Goal: Task Accomplishment & Management: Complete application form

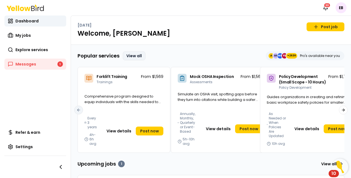
click at [128, 54] on link "View all" at bounding box center [134, 55] width 23 height 9
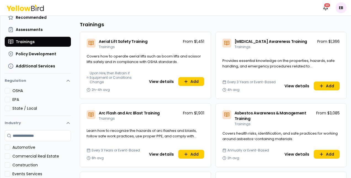
scroll to position [59, 0]
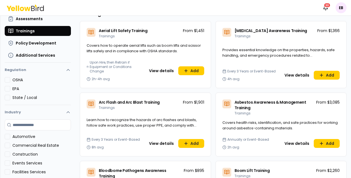
click at [165, 144] on button "View details" at bounding box center [161, 143] width 31 height 9
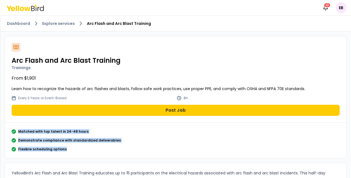
drag, startPoint x: 68, startPoint y: 150, endPoint x: 0, endPoint y: 125, distance: 72.4
click at [22, 23] on link "Dashboard" at bounding box center [18, 24] width 23 height 6
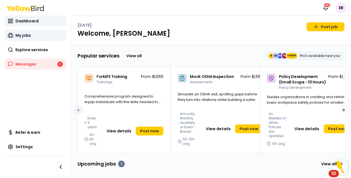
click at [29, 34] on span "My jobs" at bounding box center [22, 36] width 15 height 6
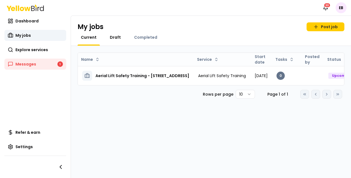
click at [111, 37] on span "Draft" at bounding box center [115, 38] width 11 height 6
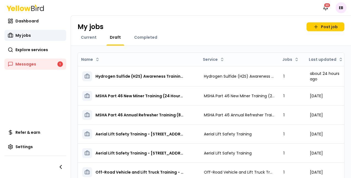
scroll to position [4, 0]
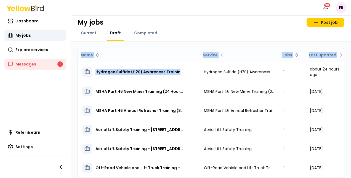
drag, startPoint x: 350, startPoint y: 81, endPoint x: 250, endPoint y: 40, distance: 108.4
click at [250, 40] on div "My jobs Post job Current Draft Completed Name Service Jobs Last updated Hydroge…" at bounding box center [211, 96] width 281 height 162
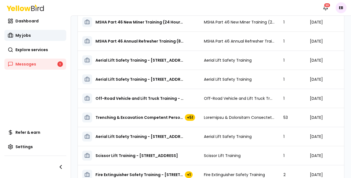
scroll to position [96, 0]
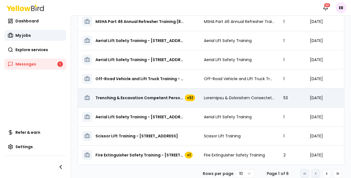
click at [128, 95] on span "Trenching & Excavation Competent Person Training - [STREET_ADDRESS]" at bounding box center [140, 98] width 88 height 6
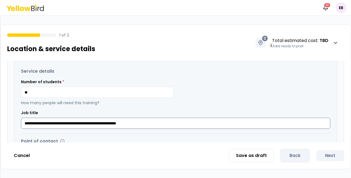
scroll to position [118, 0]
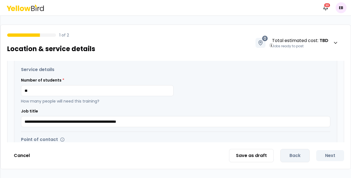
click at [4, 96] on div "**********" at bounding box center [176, 102] width 351 height 82
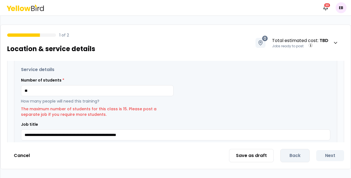
type input "*"
type input "**"
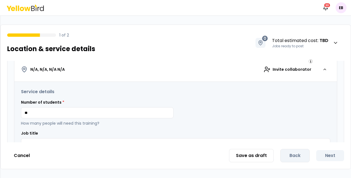
scroll to position [111, 0]
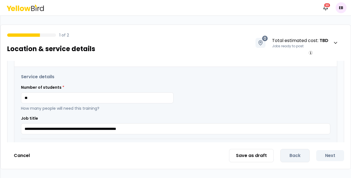
click at [351, 139] on div "**********" at bounding box center [175, 97] width 351 height 145
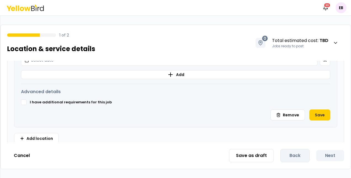
scroll to position [280, 0]
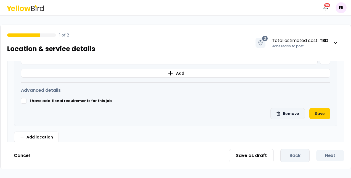
click at [284, 114] on button "Remove" at bounding box center [288, 113] width 35 height 11
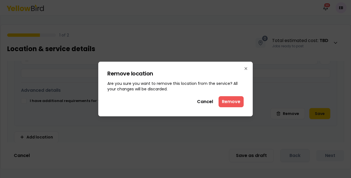
click at [232, 105] on button "Remove" at bounding box center [231, 101] width 25 height 11
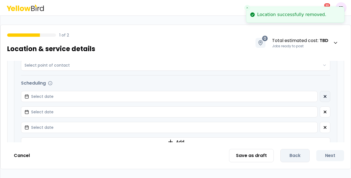
click at [323, 95] on icon "button" at bounding box center [325, 96] width 4 height 4
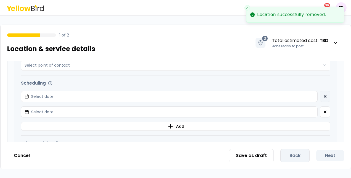
click at [323, 97] on icon "button" at bounding box center [325, 96] width 4 height 4
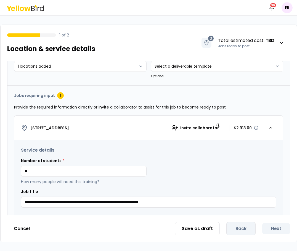
scroll to position [111, 0]
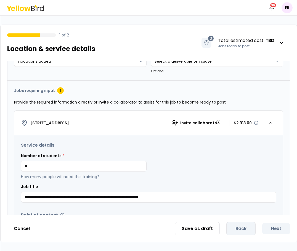
drag, startPoint x: 56, startPoint y: 167, endPoint x: 14, endPoint y: 168, distance: 42.8
click at [14, 168] on div "**********" at bounding box center [148, 218] width 283 height 276
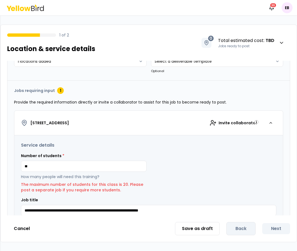
type input "**"
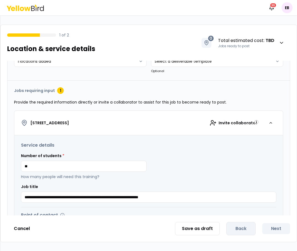
click at [2, 163] on div "**********" at bounding box center [149, 138] width 296 height 155
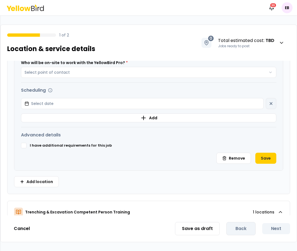
scroll to position [284, 0]
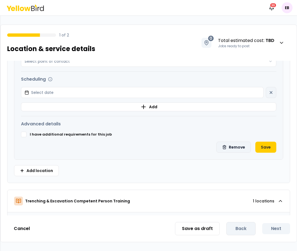
click at [228, 149] on button "Remove" at bounding box center [234, 147] width 35 height 11
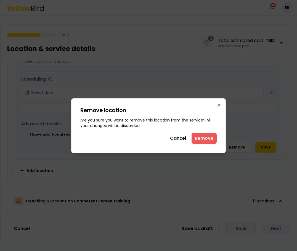
click at [202, 134] on button "Remove" at bounding box center [204, 138] width 25 height 11
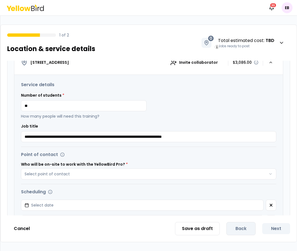
scroll to position [276, 0]
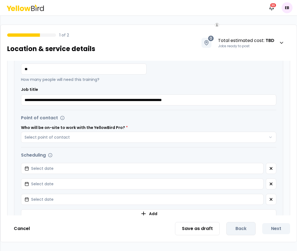
drag, startPoint x: 41, startPoint y: 66, endPoint x: 13, endPoint y: 60, distance: 28.0
click at [13, 60] on div "**********" at bounding box center [148, 134] width 297 height 218
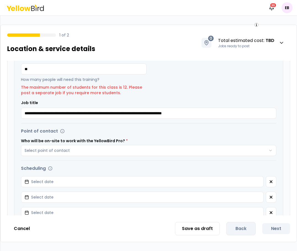
type input "**"
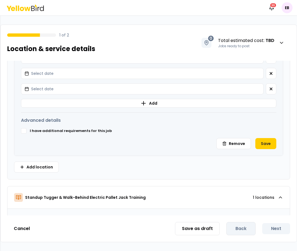
scroll to position [398, 0]
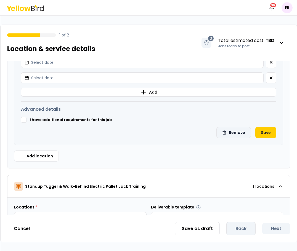
click at [228, 133] on button "Remove" at bounding box center [234, 132] width 35 height 11
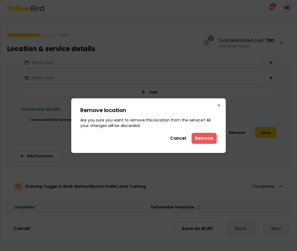
click at [199, 139] on button "Remove" at bounding box center [204, 138] width 25 height 11
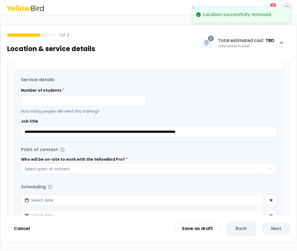
scroll to position [324, 0]
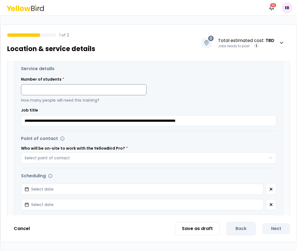
click at [74, 88] on input at bounding box center [84, 89] width 126 height 11
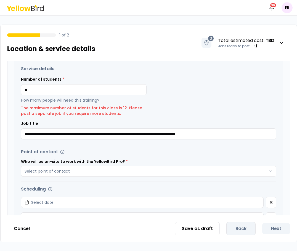
type input "**"
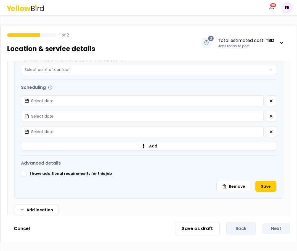
scroll to position [435, 0]
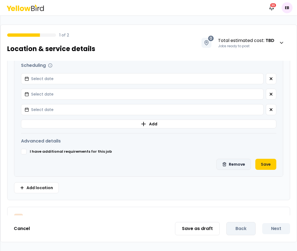
click at [222, 161] on button "Remove" at bounding box center [234, 164] width 35 height 11
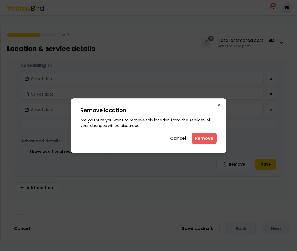
click at [208, 133] on button "Remove" at bounding box center [204, 138] width 25 height 11
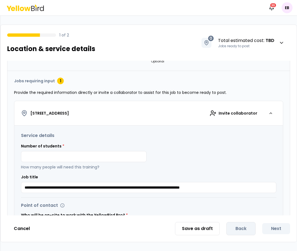
scroll to position [321, 0]
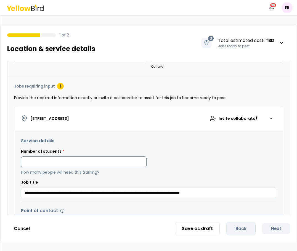
click at [48, 163] on input at bounding box center [84, 161] width 126 height 11
click at [84, 175] on div "**********" at bounding box center [149, 168] width 256 height 61
click at [74, 167] on input "**" at bounding box center [84, 161] width 126 height 11
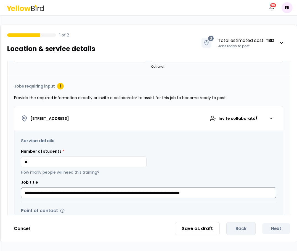
drag, startPoint x: 25, startPoint y: 190, endPoint x: 147, endPoint y: 190, distance: 121.9
click at [147, 178] on input "**********" at bounding box center [149, 192] width 256 height 11
click at [61, 155] on div "Number of students * ** How many people will need this training?" at bounding box center [84, 162] width 126 height 27
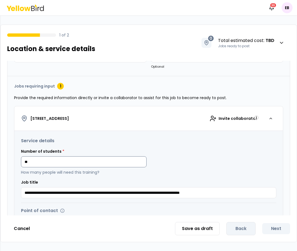
click at [63, 162] on input "**" at bounding box center [84, 161] width 126 height 11
type input "*"
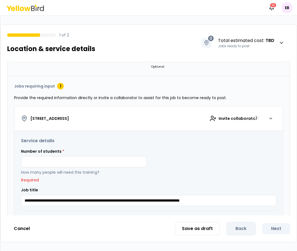
click at [296, 178] on div "1 of 2 Location & service details 0 Total estimated cost : TBD Jobs ready to po…" at bounding box center [148, 134] width 297 height 218
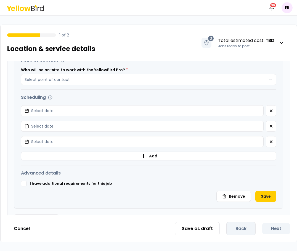
scroll to position [505, 0]
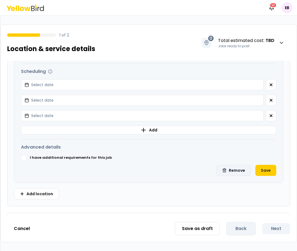
click at [234, 171] on button "Remove" at bounding box center [234, 170] width 35 height 11
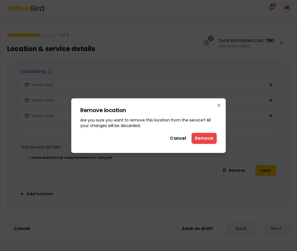
drag, startPoint x: 202, startPoint y: 140, endPoint x: 199, endPoint y: 157, distance: 18.0
click at [202, 140] on button "Remove" at bounding box center [204, 138] width 25 height 11
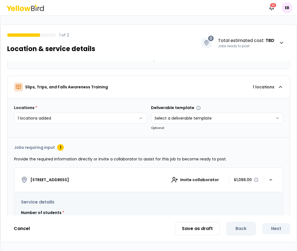
scroll to position [343, 0]
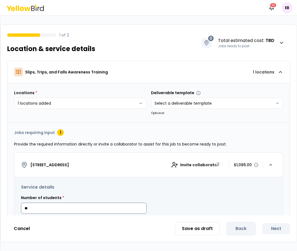
click at [77, 178] on input "**" at bounding box center [84, 208] width 126 height 11
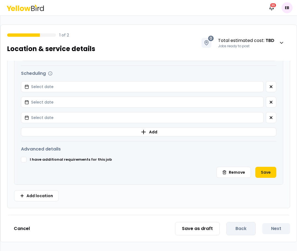
scroll to position [571, 0]
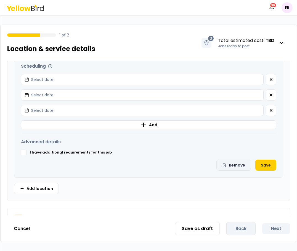
click at [231, 164] on button "Remove" at bounding box center [234, 165] width 35 height 11
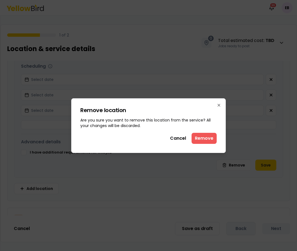
click at [198, 136] on button "Remove" at bounding box center [204, 138] width 25 height 11
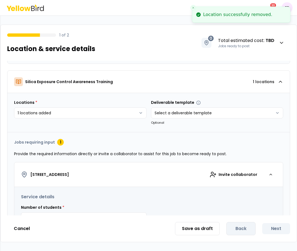
scroll to position [416, 0]
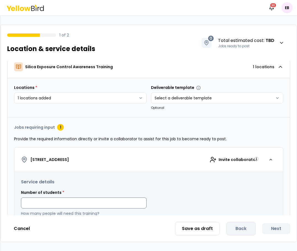
click at [73, 178] on input at bounding box center [84, 203] width 126 height 11
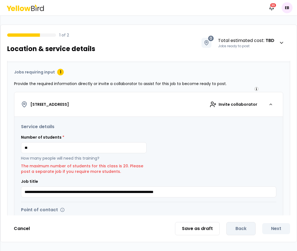
scroll to position [486, 0]
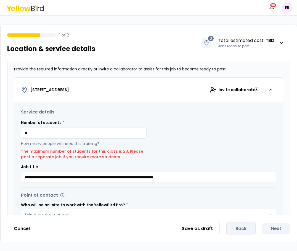
click at [0, 117] on html "Notifications 30 EB 1 of 2 Location & service details 0 Total estimated cost : …" at bounding box center [148, 125] width 297 height 251
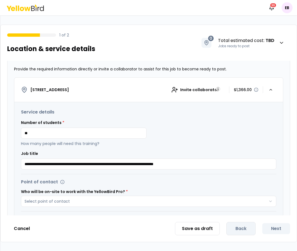
type input "**"
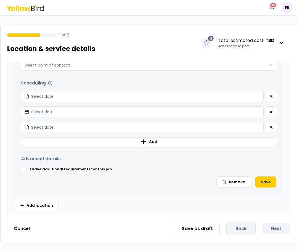
scroll to position [645, 0]
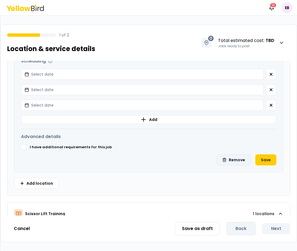
click at [220, 157] on button "Remove" at bounding box center [234, 159] width 35 height 11
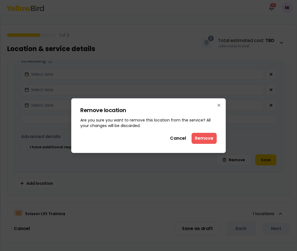
click at [200, 140] on button "Remove" at bounding box center [204, 138] width 25 height 11
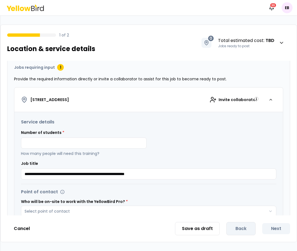
scroll to position [553, 0]
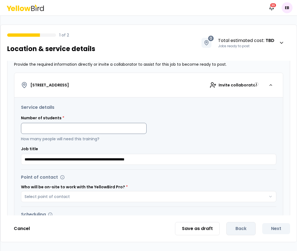
click at [118, 126] on input at bounding box center [84, 128] width 126 height 11
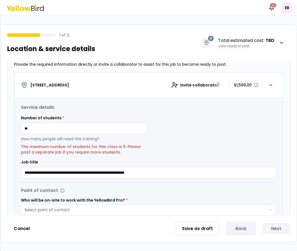
type input "**"
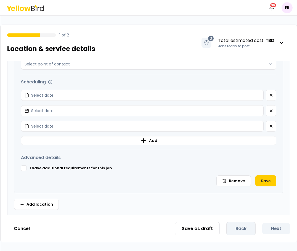
scroll to position [722, 0]
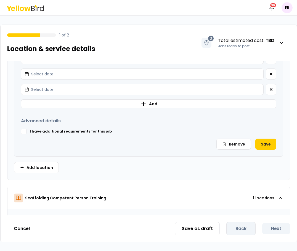
click at [216, 132] on div "I have additional requirements for this job" at bounding box center [149, 132] width 256 height 6
click at [226, 139] on button "Remove" at bounding box center [234, 144] width 35 height 11
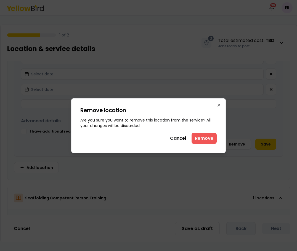
click at [214, 137] on button "Remove" at bounding box center [204, 138] width 25 height 11
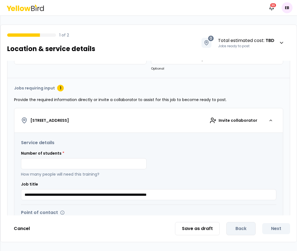
scroll to position [597, 0]
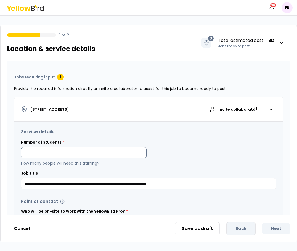
click at [104, 151] on input at bounding box center [84, 152] width 126 height 11
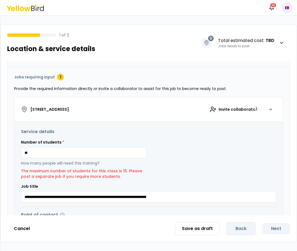
type input "**"
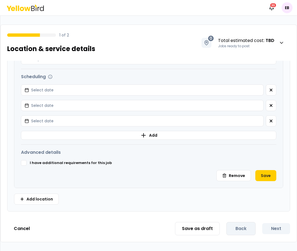
scroll to position [770, 0]
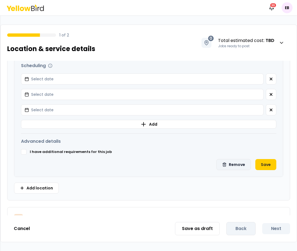
click at [231, 162] on button "Remove" at bounding box center [234, 164] width 35 height 11
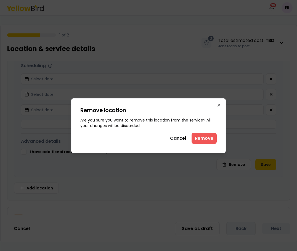
click at [197, 140] on button "Remove" at bounding box center [204, 138] width 25 height 11
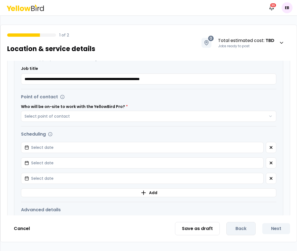
scroll to position [704, 0]
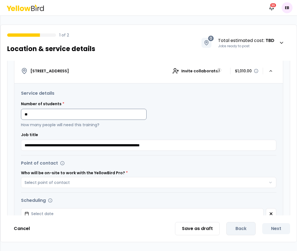
drag, startPoint x: 63, startPoint y: 112, endPoint x: 27, endPoint y: 112, distance: 36.5
click at [27, 112] on input "**" at bounding box center [84, 114] width 126 height 11
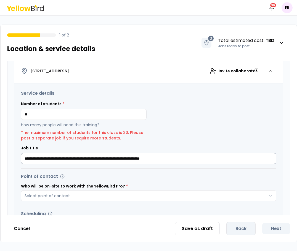
type input "**"
click at [92, 156] on div "**********" at bounding box center [148, 203] width 269 height 241
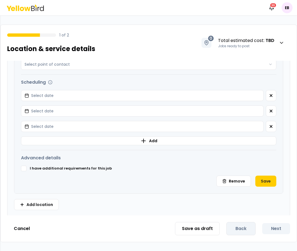
scroll to position [829, 0]
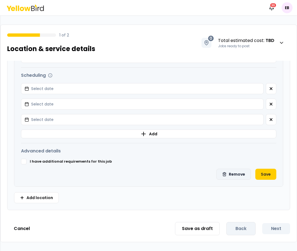
click at [228, 172] on button "Remove" at bounding box center [234, 174] width 35 height 11
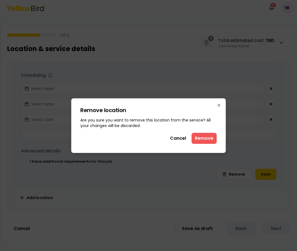
click at [201, 134] on button "Remove" at bounding box center [204, 138] width 25 height 11
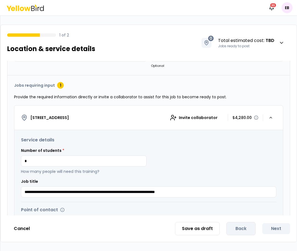
scroll to position [777, 0]
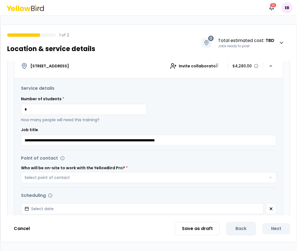
drag, startPoint x: 50, startPoint y: 111, endPoint x: 13, endPoint y: 109, distance: 37.4
click at [13, 109] on div "**********" at bounding box center [148, 176] width 283 height 307
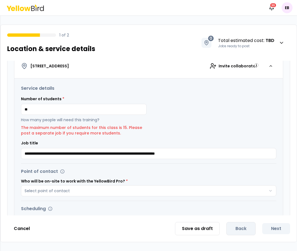
type input "**"
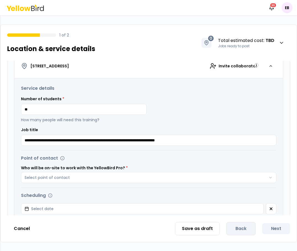
click at [215, 120] on div "Number of students * ** How many people will need this training?" at bounding box center [149, 109] width 256 height 27
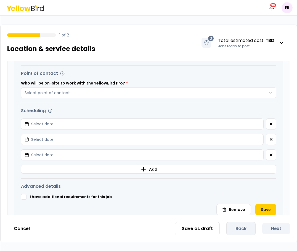
scroll to position [873, 0]
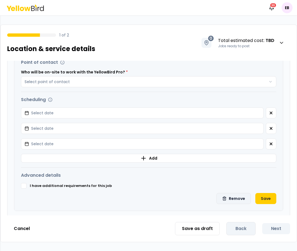
click at [229, 178] on button "Remove" at bounding box center [234, 198] width 35 height 11
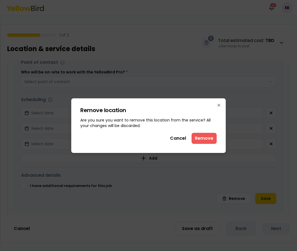
click at [202, 138] on button "Remove" at bounding box center [204, 138] width 25 height 11
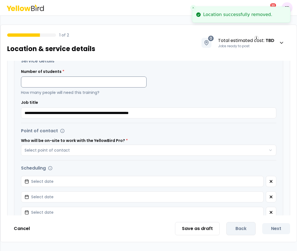
click at [120, 82] on input at bounding box center [84, 82] width 126 height 11
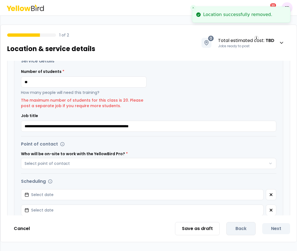
type input "**"
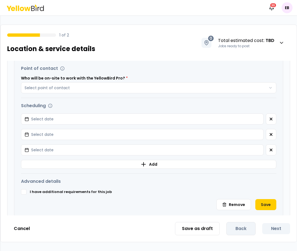
scroll to position [976, 0]
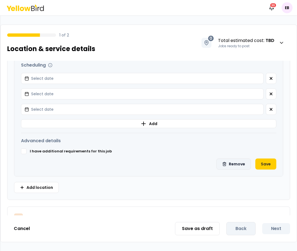
click at [233, 167] on button "Remove" at bounding box center [234, 164] width 35 height 11
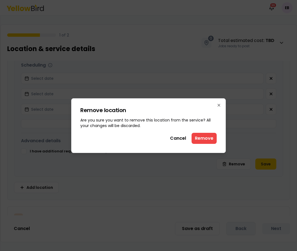
drag, startPoint x: 201, startPoint y: 139, endPoint x: 202, endPoint y: 167, distance: 28.5
click at [201, 139] on button "Remove" at bounding box center [204, 138] width 25 height 11
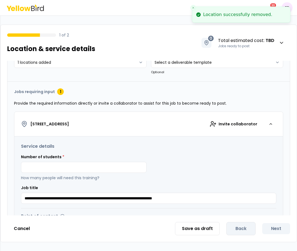
scroll to position [857, 0]
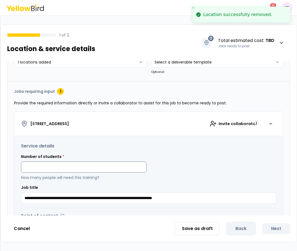
drag, startPoint x: 142, startPoint y: 170, endPoint x: 127, endPoint y: 170, distance: 15.8
click at [133, 170] on input at bounding box center [84, 167] width 126 height 11
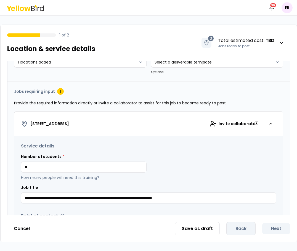
drag, startPoint x: 185, startPoint y: 153, endPoint x: 190, endPoint y: 163, distance: 11.5
click at [185, 153] on div "**********" at bounding box center [149, 173] width 256 height 61
click at [104, 171] on input "**" at bounding box center [84, 167] width 126 height 11
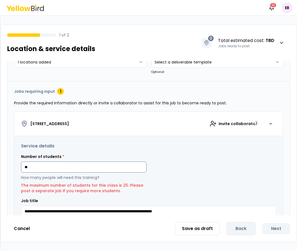
type input "*"
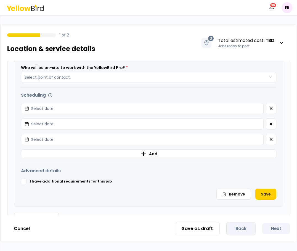
scroll to position [1041, 0]
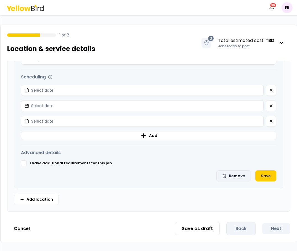
click at [235, 173] on button "Remove" at bounding box center [234, 175] width 35 height 11
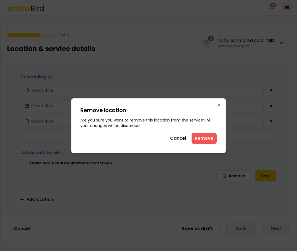
click at [207, 138] on button "Remove" at bounding box center [204, 138] width 25 height 11
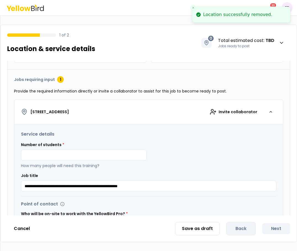
scroll to position [926, 0]
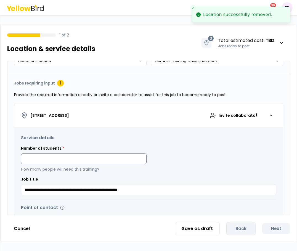
click at [131, 161] on input at bounding box center [84, 158] width 126 height 11
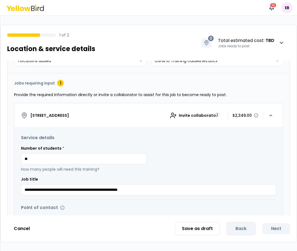
click at [172, 151] on div "Number of students * ** How many people will need this training?" at bounding box center [149, 159] width 256 height 27
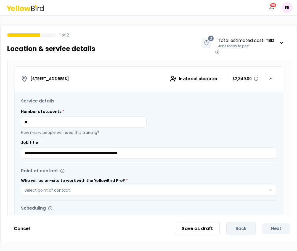
scroll to position [1007, 0]
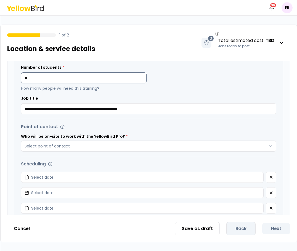
click at [36, 78] on input "**" at bounding box center [84, 77] width 126 height 11
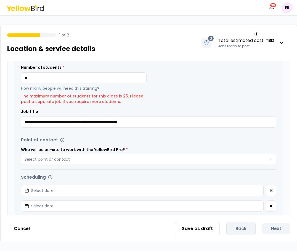
type input "**"
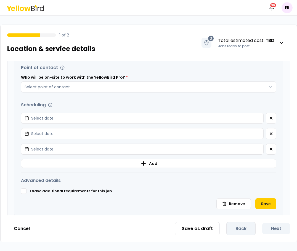
scroll to position [1089, 0]
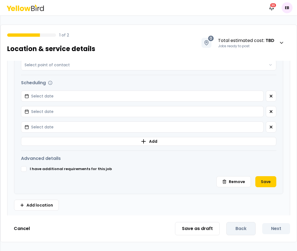
click at [232, 176] on div "**********" at bounding box center [148, 80] width 269 height 228
click at [233, 178] on button "Remove" at bounding box center [234, 181] width 35 height 11
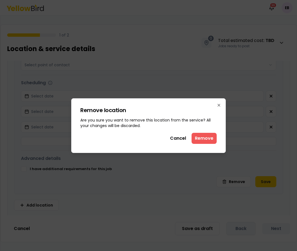
click at [199, 142] on button "Remove" at bounding box center [204, 138] width 25 height 11
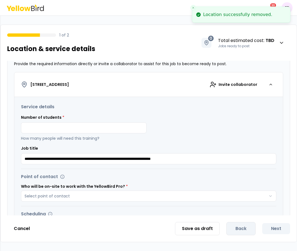
scroll to position [1018, 0]
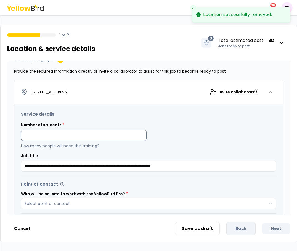
click at [64, 139] on input at bounding box center [84, 135] width 126 height 11
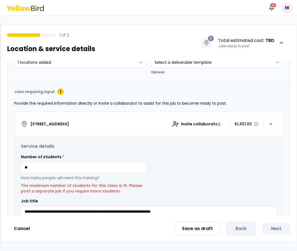
scroll to position [985, 0]
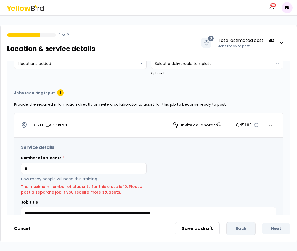
type input "**"
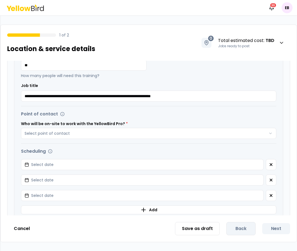
scroll to position [1122, 0]
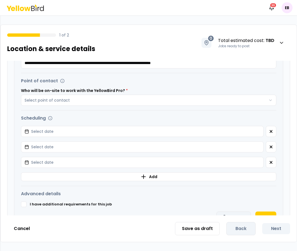
click at [232, 178] on button "Remove" at bounding box center [234, 217] width 35 height 11
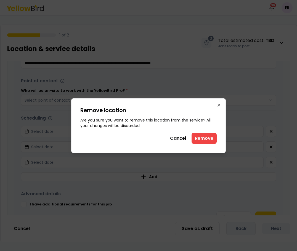
drag, startPoint x: 198, startPoint y: 142, endPoint x: 198, endPoint y: 178, distance: 35.7
click at [198, 143] on button "Remove" at bounding box center [204, 138] width 25 height 11
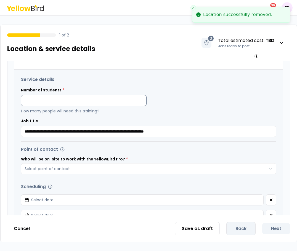
click at [67, 104] on input at bounding box center [84, 100] width 126 height 11
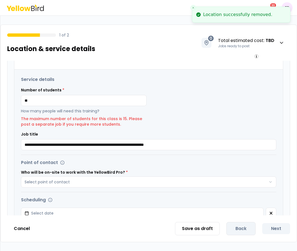
type input "**"
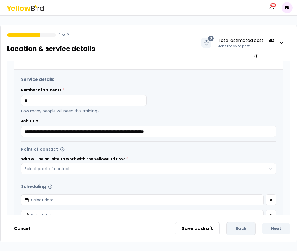
click at [224, 111] on div "Number of students * ** How many people will need this training?" at bounding box center [149, 100] width 256 height 27
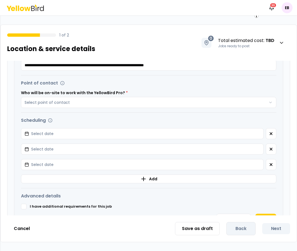
scroll to position [1199, 0]
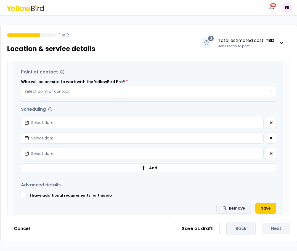
click at [234, 178] on button "Remove" at bounding box center [234, 208] width 35 height 11
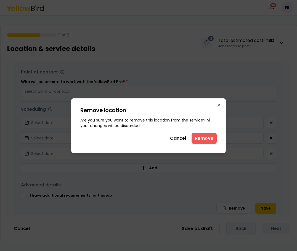
click at [204, 139] on button "Remove" at bounding box center [204, 138] width 25 height 11
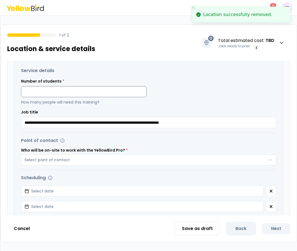
click at [111, 91] on input at bounding box center [84, 91] width 126 height 11
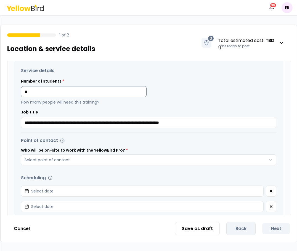
click at [65, 91] on input "**" at bounding box center [84, 91] width 126 height 11
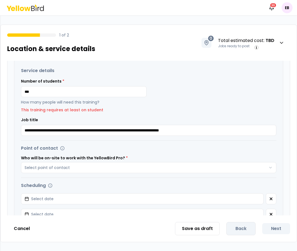
type input "**"
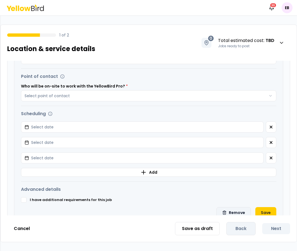
click at [230, 178] on button "Remove" at bounding box center [234, 212] width 35 height 11
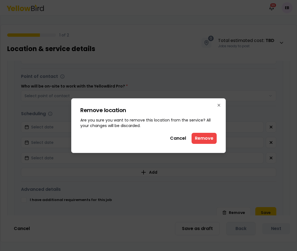
click at [207, 146] on div "Remove location This action will remove the location from the service. Are you …" at bounding box center [148, 125] width 155 height 55
click at [202, 140] on button "Remove" at bounding box center [204, 138] width 25 height 11
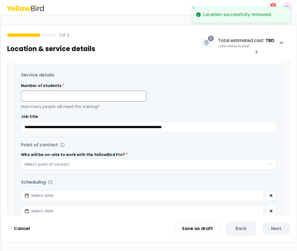
drag, startPoint x: 17, startPoint y: 103, endPoint x: 31, endPoint y: 96, distance: 15.4
click at [21, 103] on div "**********" at bounding box center [148, 179] width 269 height 228
click at [31, 96] on input at bounding box center [84, 96] width 126 height 11
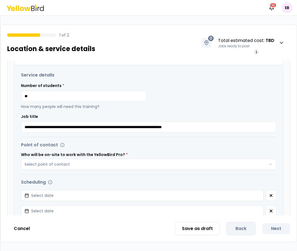
click at [81, 83] on div "Number of students * ** How many people will need this training?" at bounding box center [84, 96] width 126 height 27
click at [83, 103] on div "Number of students * ** How many people will need this training?" at bounding box center [84, 96] width 126 height 27
drag, startPoint x: 83, startPoint y: 102, endPoint x: 75, endPoint y: 95, distance: 10.6
click at [75, 95] on input "**" at bounding box center [84, 96] width 126 height 11
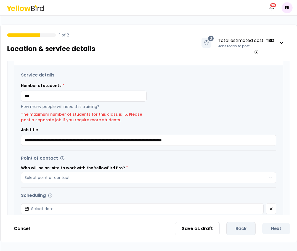
type input "**"
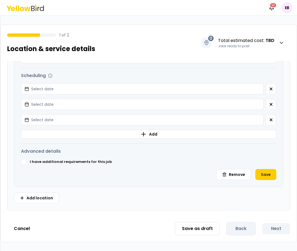
scroll to position [1403, 0]
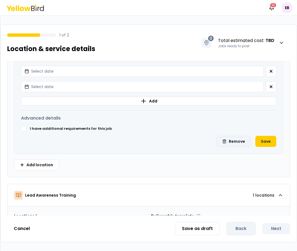
click at [235, 140] on button "Remove" at bounding box center [234, 141] width 35 height 11
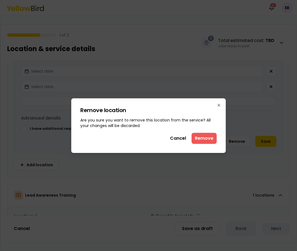
click at [199, 140] on button "Remove" at bounding box center [204, 138] width 25 height 11
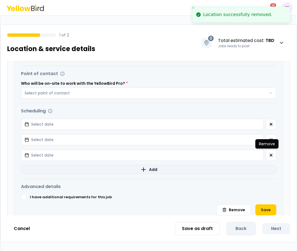
click at [269, 157] on icon "button" at bounding box center [271, 155] width 4 height 4
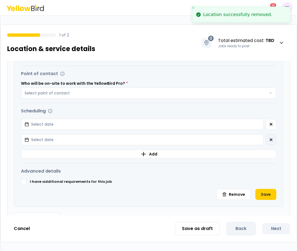
click at [266, 137] on button "button" at bounding box center [271, 139] width 10 height 11
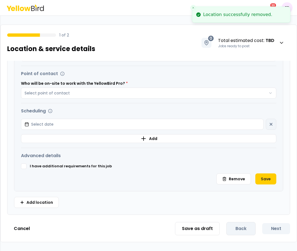
drag, startPoint x: 264, startPoint y: 126, endPoint x: 264, endPoint y: 130, distance: 4.0
click at [264, 126] on div "Select date" at bounding box center [149, 124] width 256 height 11
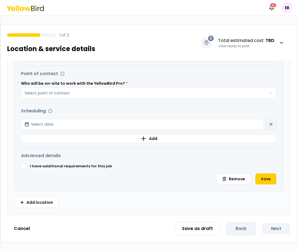
click at [266, 125] on div "Select date" at bounding box center [149, 124] width 256 height 11
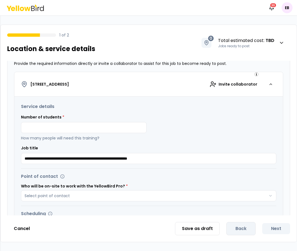
scroll to position [1300, 0]
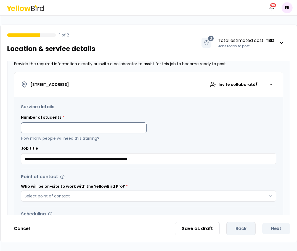
click at [46, 131] on input at bounding box center [84, 127] width 126 height 11
click at [36, 130] on input "**" at bounding box center [84, 127] width 126 height 11
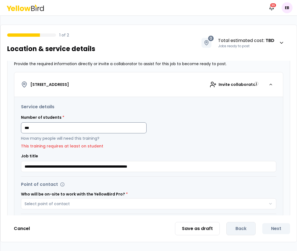
type input "**"
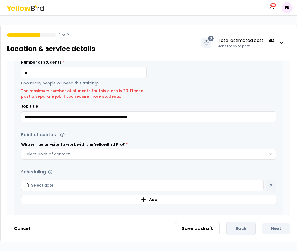
scroll to position [1381, 0]
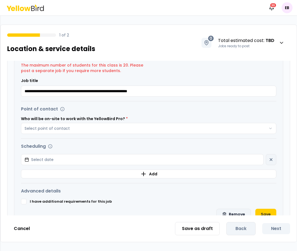
click at [238, 178] on div "**********" at bounding box center [148, 105] width 283 height 289
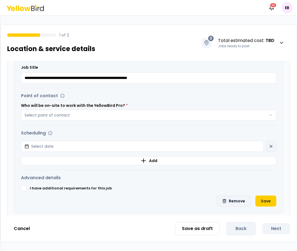
click at [237, 178] on button "Remove" at bounding box center [234, 201] width 35 height 11
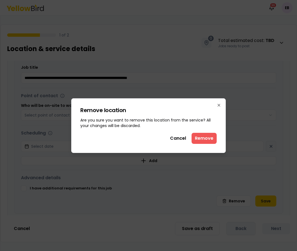
click at [206, 137] on button "Remove" at bounding box center [204, 138] width 25 height 11
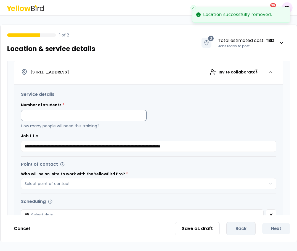
click at [82, 118] on input at bounding box center [84, 115] width 126 height 11
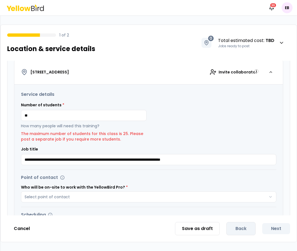
type input "**"
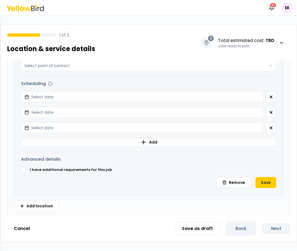
scroll to position [1514, 0]
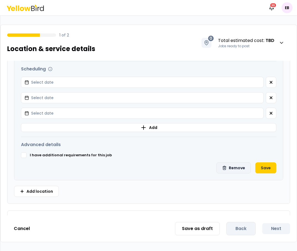
click at [237, 165] on button "Remove" at bounding box center [234, 167] width 35 height 11
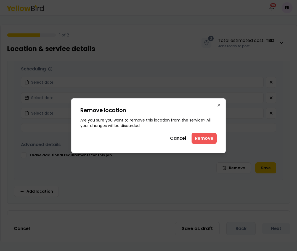
click at [201, 139] on button "Remove" at bounding box center [204, 138] width 25 height 11
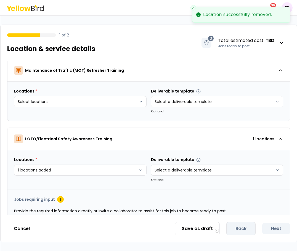
scroll to position [1425, 0]
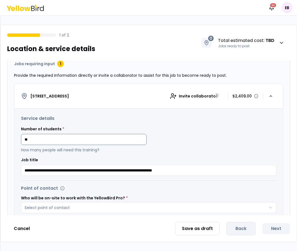
drag, startPoint x: 73, startPoint y: 140, endPoint x: 33, endPoint y: 141, distance: 40.9
click at [33, 141] on input "**" at bounding box center [84, 139] width 126 height 11
type input "*"
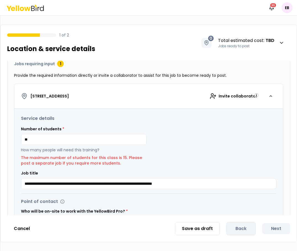
type input "**"
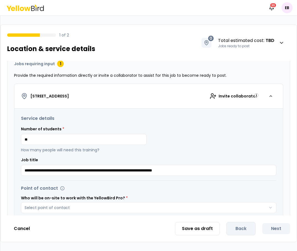
click at [220, 141] on div "Number of students * ** How many people will need this training?" at bounding box center [149, 139] width 256 height 27
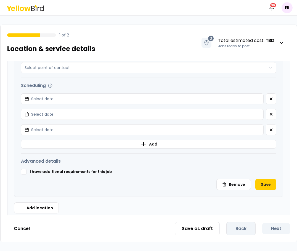
scroll to position [1588, 0]
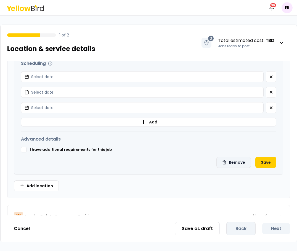
click at [232, 160] on button "Remove" at bounding box center [234, 162] width 35 height 11
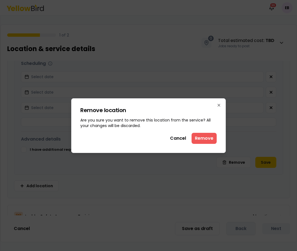
click at [204, 138] on button "Remove" at bounding box center [204, 138] width 25 height 11
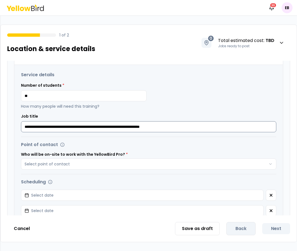
scroll to position [1532, 0]
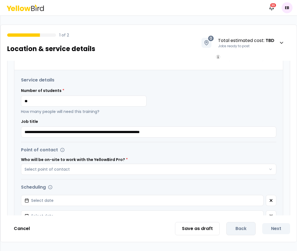
drag, startPoint x: 79, startPoint y: 101, endPoint x: -65, endPoint y: 112, distance: 145.2
click at [0, 112] on html "Notifications 30 EB 1 of 2 Location & service details 0 Total estimated cost : …" at bounding box center [148, 125] width 297 height 251
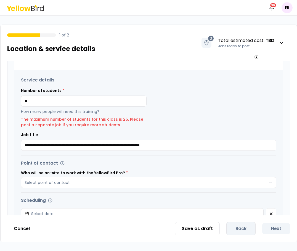
type input "**"
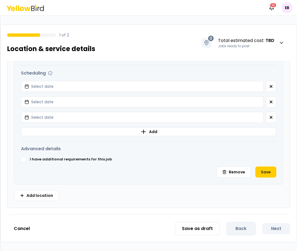
scroll to position [1650, 0]
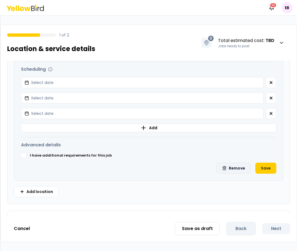
click at [230, 172] on button "Remove" at bounding box center [234, 168] width 35 height 11
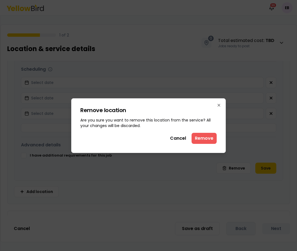
click at [201, 140] on button "Remove" at bounding box center [204, 138] width 25 height 11
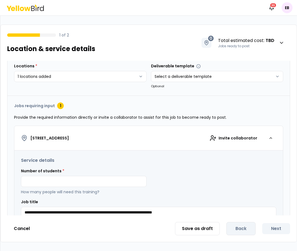
scroll to position [1596, 0]
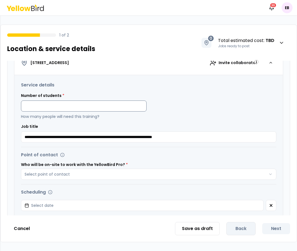
click at [124, 111] on input at bounding box center [84, 106] width 126 height 11
click at [67, 95] on div "Number of students * ** How many people will need this training?" at bounding box center [84, 106] width 126 height 27
click at [68, 107] on input "**" at bounding box center [84, 106] width 126 height 11
type input "*"
click at [246, 178] on div "Scheduling" at bounding box center [149, 192] width 256 height 7
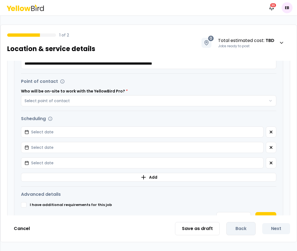
scroll to position [1692, 0]
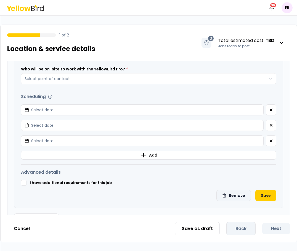
click at [234, 178] on button "Remove" at bounding box center [234, 195] width 35 height 11
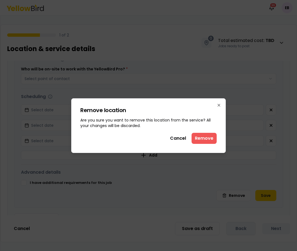
click at [204, 136] on button "Remove" at bounding box center [204, 138] width 25 height 11
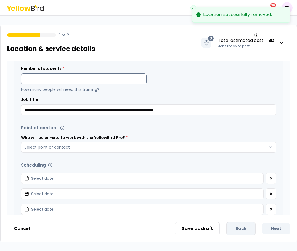
click at [42, 79] on input at bounding box center [84, 78] width 126 height 11
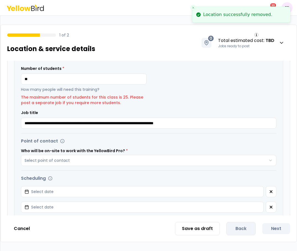
type input "**"
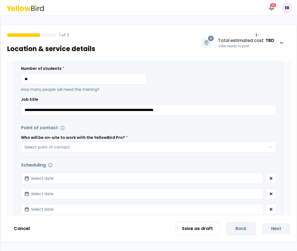
click at [294, 178] on div "Waste: Industrial, Asbestos, and Lead Training Locations * Select locations Del…" at bounding box center [149, 138] width 296 height 155
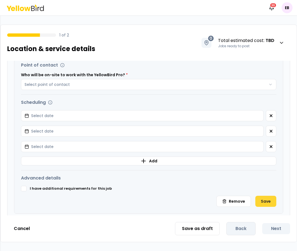
scroll to position [1758, 0]
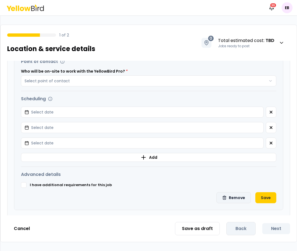
click at [239, 178] on button "Remove" at bounding box center [234, 197] width 35 height 11
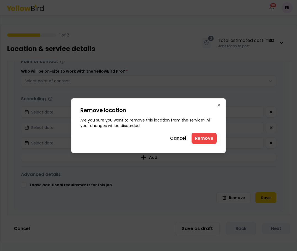
click at [202, 138] on button "Remove" at bounding box center [204, 138] width 25 height 11
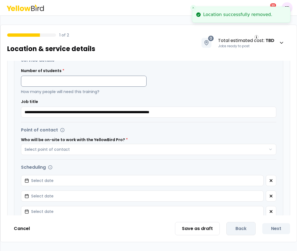
click at [53, 80] on input at bounding box center [84, 81] width 126 height 11
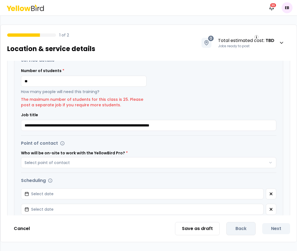
type input "**"
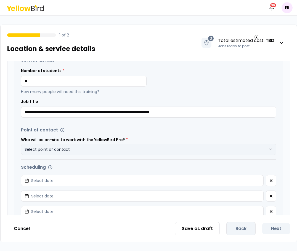
drag, startPoint x: 241, startPoint y: 135, endPoint x: 241, endPoint y: 149, distance: 14.9
click at [241, 135] on div "Point of contact Who will be on-site to work with the YellowBird Pro? * Select …" at bounding box center [149, 141] width 256 height 28
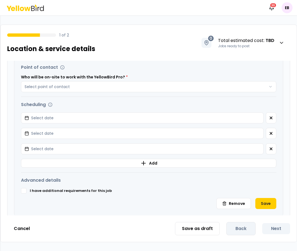
scroll to position [1843, 0]
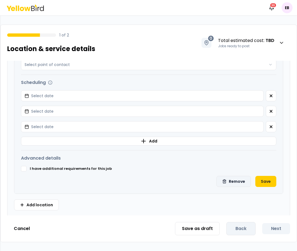
click at [236, 178] on button "Remove" at bounding box center [234, 181] width 35 height 11
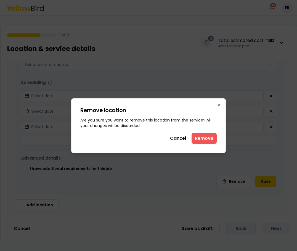
click at [200, 139] on button "Remove" at bounding box center [204, 138] width 25 height 11
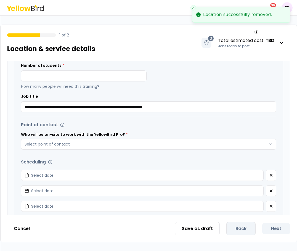
scroll to position [1787, 0]
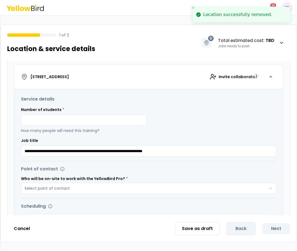
click at [67, 112] on div "Number of students * How many people will need this training?" at bounding box center [84, 120] width 126 height 27
click at [74, 120] on input at bounding box center [84, 120] width 126 height 11
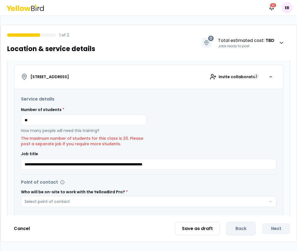
type input "**"
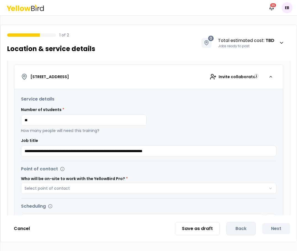
click at [297, 178] on html "Notifications 30 EB 1 of 2 Location & service details 0 Total estimated cost : …" at bounding box center [148, 125] width 297 height 251
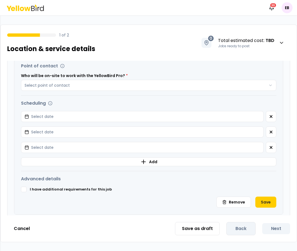
scroll to position [1942, 0]
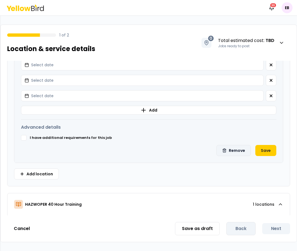
click at [229, 146] on button "Remove" at bounding box center [234, 150] width 35 height 11
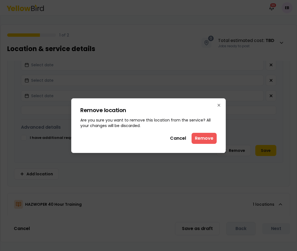
click at [214, 141] on button "Remove" at bounding box center [204, 138] width 25 height 11
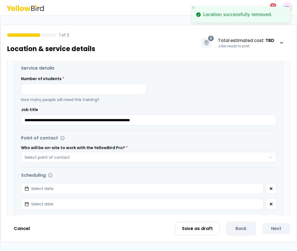
scroll to position [1879, 0]
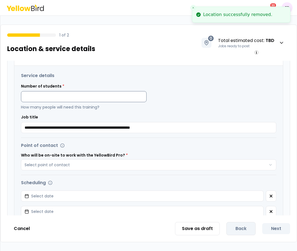
click at [133, 92] on input at bounding box center [84, 96] width 126 height 11
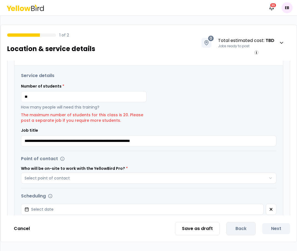
type input "**"
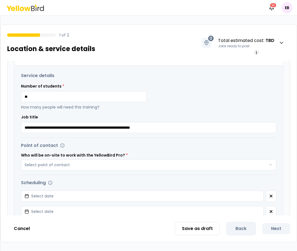
click at [297, 178] on html "Notifications 30 EB 1 of 2 Location & service details 0 Total estimated cost : …" at bounding box center [148, 125] width 297 height 251
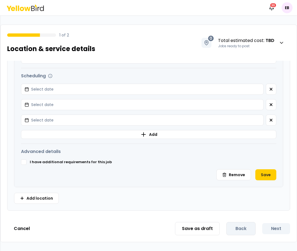
scroll to position [2009, 0]
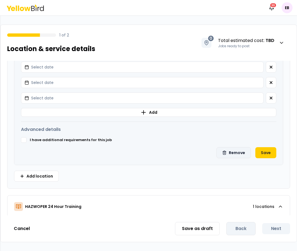
click at [241, 148] on button "Remove" at bounding box center [234, 152] width 35 height 11
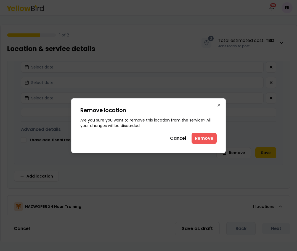
click at [205, 137] on button "Remove" at bounding box center [204, 138] width 25 height 11
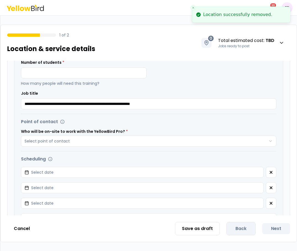
scroll to position [1953, 0]
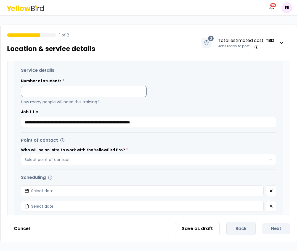
click at [109, 94] on input at bounding box center [84, 91] width 126 height 11
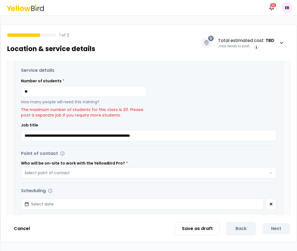
type input "**"
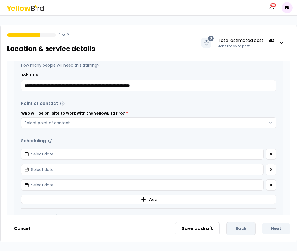
scroll to position [2042, 0]
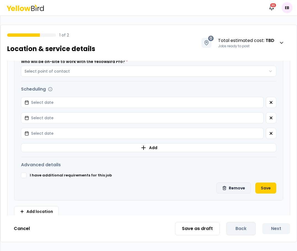
click at [226, 178] on button "Remove" at bounding box center [234, 188] width 35 height 11
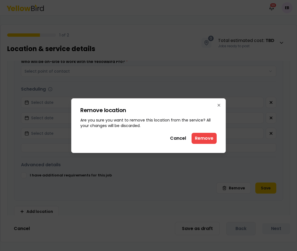
click at [204, 132] on div "Remove location This action will remove the location from the service. Are you …" at bounding box center [148, 125] width 155 height 55
click at [209, 136] on button "Remove" at bounding box center [204, 138] width 25 height 11
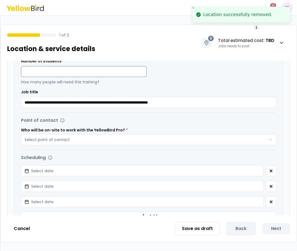
click at [136, 69] on input at bounding box center [84, 71] width 126 height 11
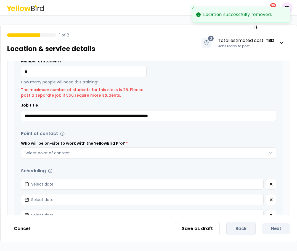
type input "**"
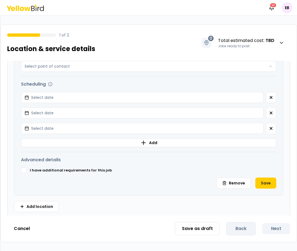
scroll to position [2137, 0]
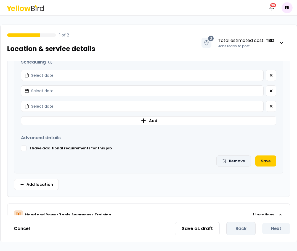
click at [219, 158] on button "Remove" at bounding box center [234, 161] width 35 height 11
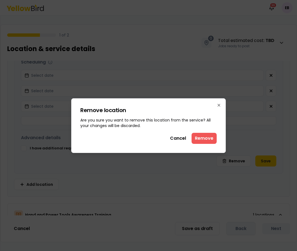
click at [209, 137] on button "Remove" at bounding box center [204, 138] width 25 height 11
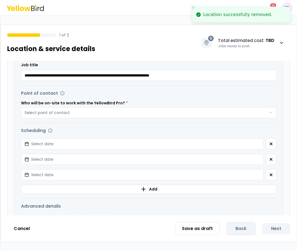
click at [292, 65] on div "Waste: Industrial, Asbestos, and Lead Training Locations * Select locations Del…" at bounding box center [149, 138] width 296 height 155
click at [293, 66] on div "Waste: Industrial, Asbestos, and Lead Training Locations * Select locations Del…" at bounding box center [149, 138] width 296 height 155
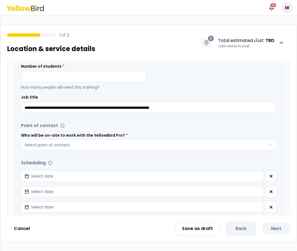
scroll to position [2093, 0]
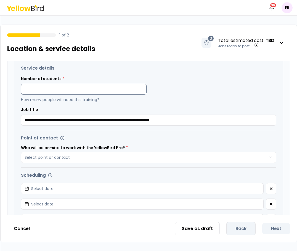
click at [43, 91] on input at bounding box center [84, 89] width 126 height 11
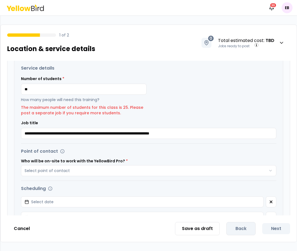
type input "**"
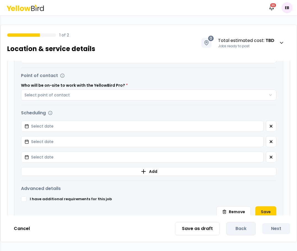
scroll to position [2177, 0]
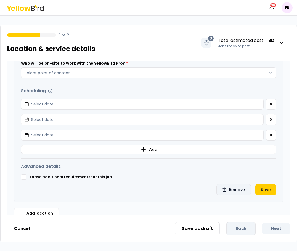
click at [238, 178] on button "Remove" at bounding box center [234, 189] width 35 height 11
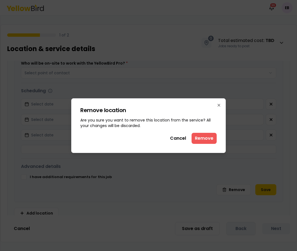
click at [199, 138] on button "Remove" at bounding box center [204, 138] width 25 height 11
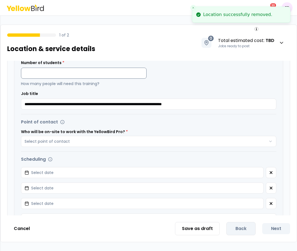
click at [65, 70] on input at bounding box center [84, 73] width 126 height 11
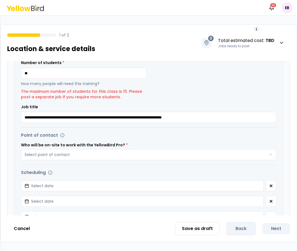
type input "**"
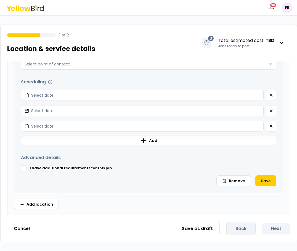
scroll to position [2262, 0]
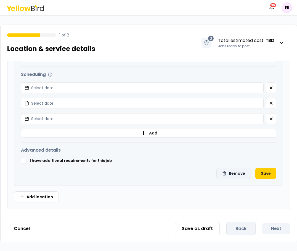
click at [236, 176] on button "Remove" at bounding box center [234, 173] width 35 height 11
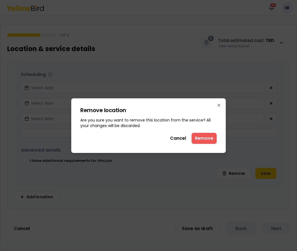
click at [204, 140] on button "Remove" at bounding box center [204, 138] width 25 height 11
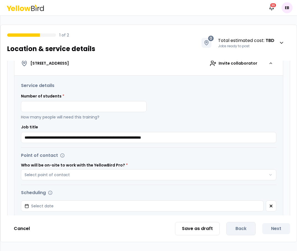
scroll to position [2210, 0]
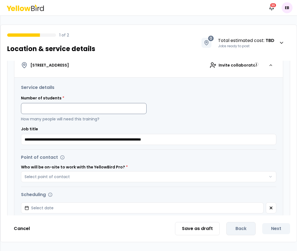
click at [115, 109] on input at bounding box center [84, 108] width 126 height 11
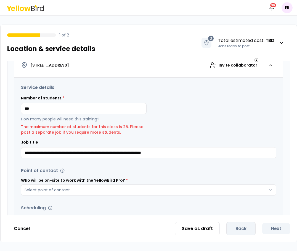
scroll to position [2221, 0]
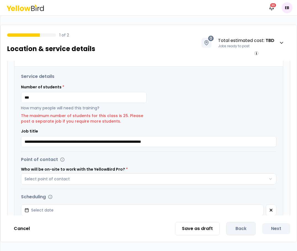
drag, startPoint x: 44, startPoint y: 98, endPoint x: 12, endPoint y: 99, distance: 32.6
click at [12, 99] on div "**********" at bounding box center [148, 172] width 283 height 320
type input "***"
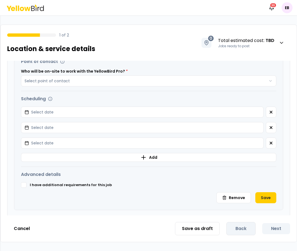
scroll to position [2310, 0]
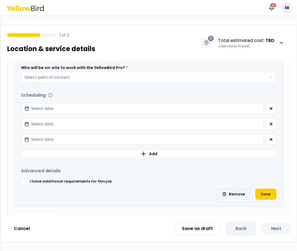
click at [226, 178] on button "Remove" at bounding box center [234, 194] width 35 height 11
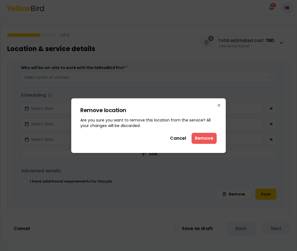
click at [206, 140] on button "Remove" at bounding box center [204, 138] width 25 height 11
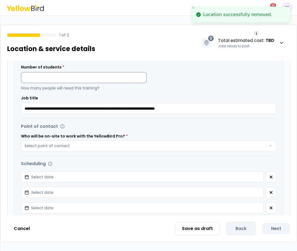
click at [87, 73] on input at bounding box center [84, 77] width 126 height 11
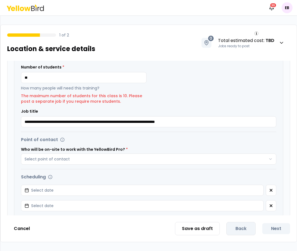
type input "**"
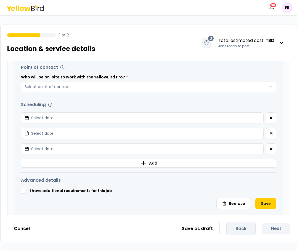
scroll to position [2398, 0]
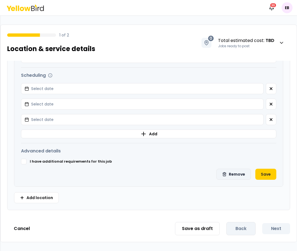
click at [240, 175] on button "Remove" at bounding box center [234, 174] width 35 height 11
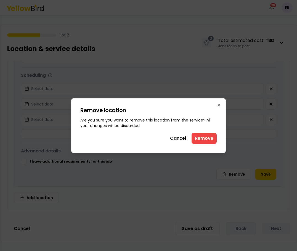
drag, startPoint x: 204, startPoint y: 141, endPoint x: 204, endPoint y: 166, distance: 24.1
click at [204, 142] on button "Remove" at bounding box center [204, 138] width 25 height 11
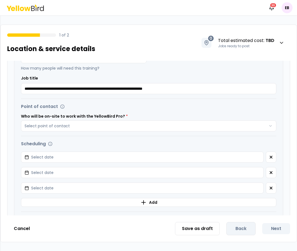
scroll to position [2372, 0]
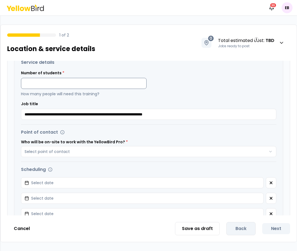
click at [64, 82] on input at bounding box center [84, 83] width 126 height 11
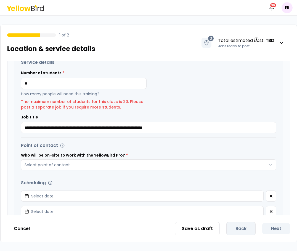
type input "**"
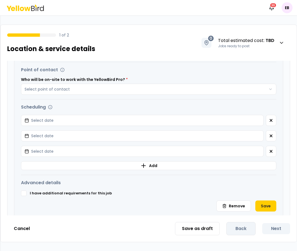
scroll to position [2479, 0]
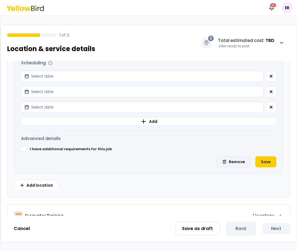
click at [224, 158] on button "Remove" at bounding box center [234, 161] width 35 height 11
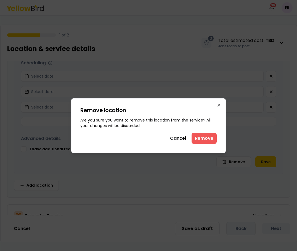
click at [206, 141] on button "Remove" at bounding box center [204, 138] width 25 height 11
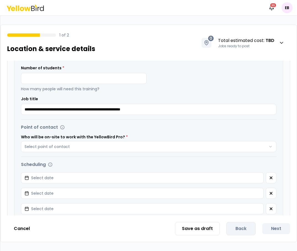
scroll to position [2435, 0]
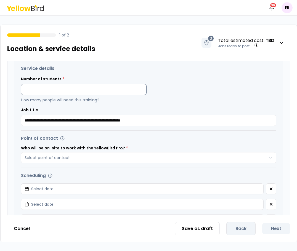
click at [27, 89] on input at bounding box center [84, 89] width 126 height 11
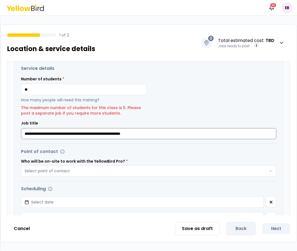
type input "**"
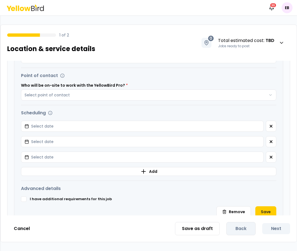
scroll to position [2531, 0]
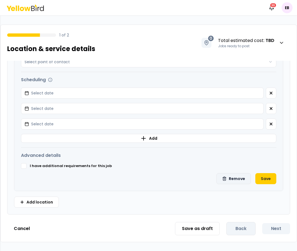
click at [231, 178] on button "Remove" at bounding box center [234, 178] width 35 height 11
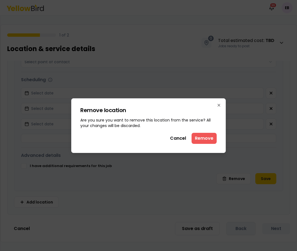
click at [207, 140] on button "Remove" at bounding box center [204, 138] width 25 height 11
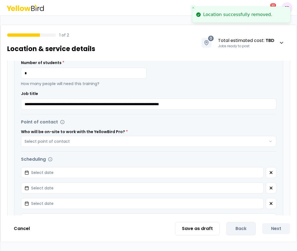
scroll to position [2498, 0]
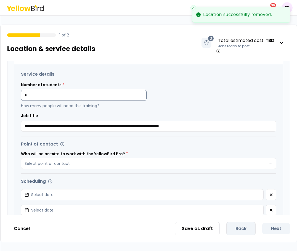
click at [81, 96] on input "*" at bounding box center [84, 95] width 126 height 11
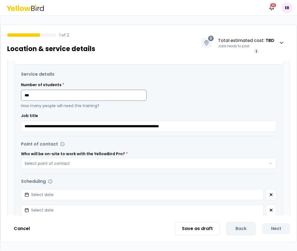
click at [94, 98] on input "***" at bounding box center [84, 95] width 126 height 11
click at [110, 107] on p "How many people will need this training?" at bounding box center [84, 106] width 126 height 6
click at [95, 96] on input "**" at bounding box center [84, 95] width 126 height 11
type input "**"
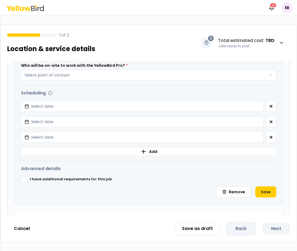
scroll to position [2593, 0]
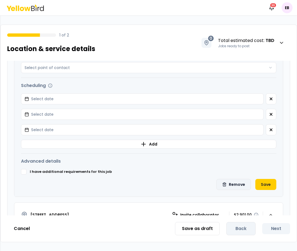
click at [236, 178] on button "Remove" at bounding box center [234, 184] width 35 height 11
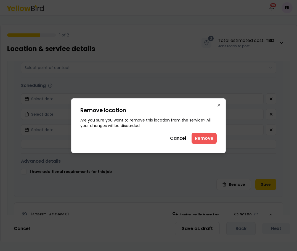
click at [206, 137] on button "Remove" at bounding box center [204, 138] width 25 height 11
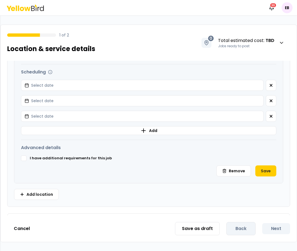
scroll to position [2644, 0]
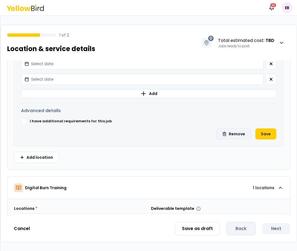
click at [231, 136] on button "Remove" at bounding box center [234, 133] width 35 height 11
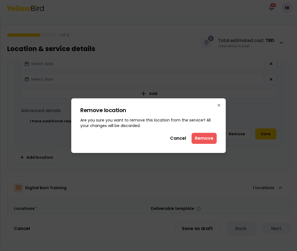
click at [206, 135] on button "Remove" at bounding box center [204, 138] width 25 height 11
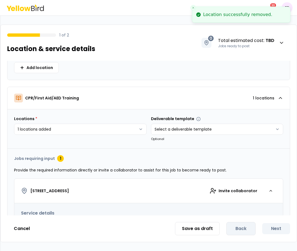
scroll to position [2824, 0]
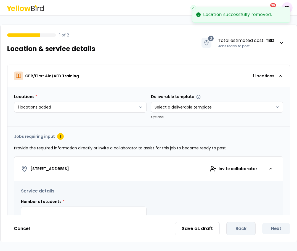
click at [297, 65] on html "Location successfully removed. Notifications 30 EB 1 of 2 Location & service de…" at bounding box center [148, 125] width 297 height 251
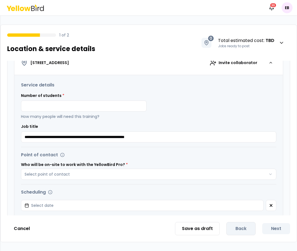
scroll to position [2548, 0]
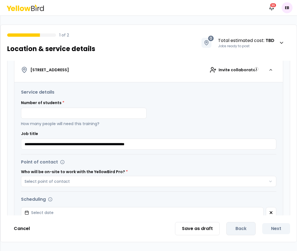
drag, startPoint x: 293, startPoint y: 214, endPoint x: 297, endPoint y: 211, distance: 5.4
click at [297, 178] on html "Notifications 30 EB 1 of 2 Location & service details 0 Total estimated cost : …" at bounding box center [148, 125] width 297 height 251
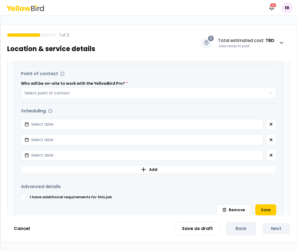
scroll to position [2662, 0]
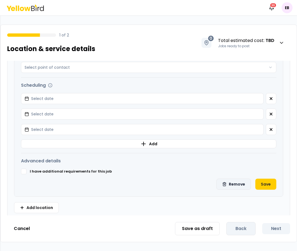
click at [243, 178] on button "Remove" at bounding box center [234, 184] width 35 height 11
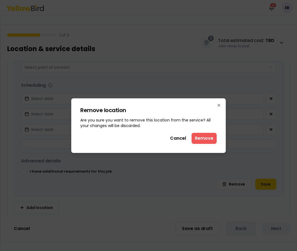
click at [204, 138] on button "Remove" at bounding box center [204, 138] width 25 height 11
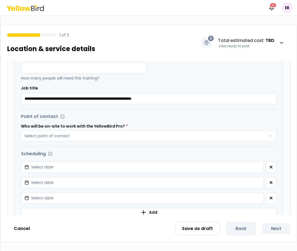
scroll to position [2647, 0]
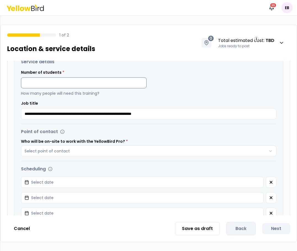
click at [79, 86] on input at bounding box center [84, 82] width 126 height 11
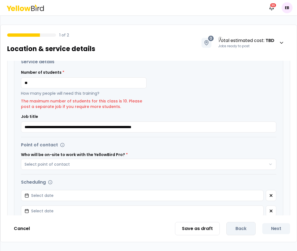
type input "**"
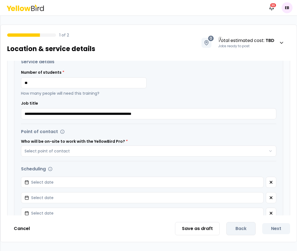
drag, startPoint x: 84, startPoint y: 101, endPoint x: 11, endPoint y: 115, distance: 74.1
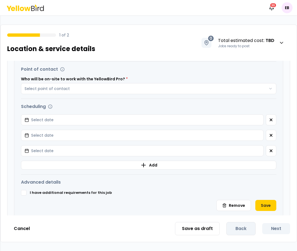
scroll to position [2739, 0]
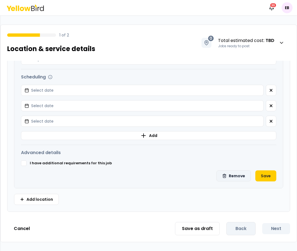
click at [241, 177] on button "Remove" at bounding box center [234, 175] width 35 height 11
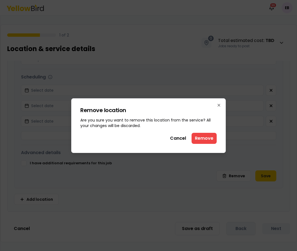
click at [197, 137] on button "Remove" at bounding box center [204, 138] width 25 height 11
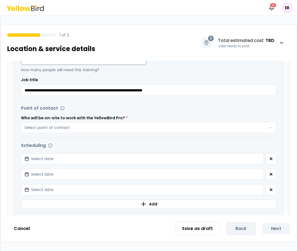
click at [127, 61] on input at bounding box center [84, 59] width 126 height 11
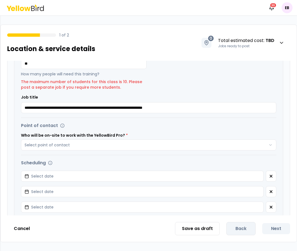
type input "**"
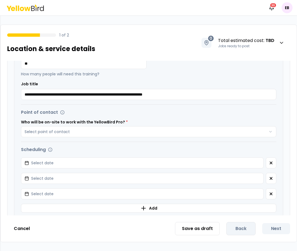
drag, startPoint x: 264, startPoint y: 111, endPoint x: 278, endPoint y: 116, distance: 15.5
click at [264, 111] on div "Point of contact" at bounding box center [149, 112] width 256 height 7
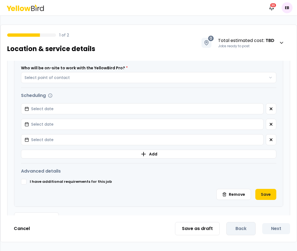
scroll to position [2790, 0]
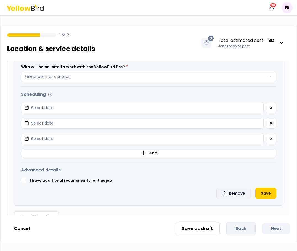
click at [224, 178] on button "Remove" at bounding box center [234, 193] width 35 height 11
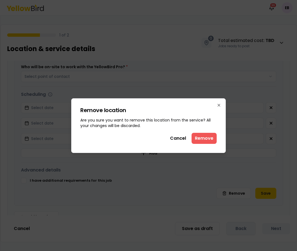
click at [204, 136] on button "Remove" at bounding box center [204, 138] width 25 height 11
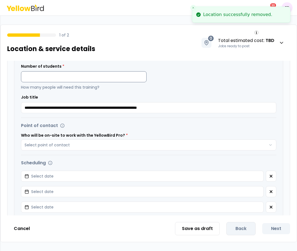
click at [104, 76] on input at bounding box center [84, 76] width 126 height 11
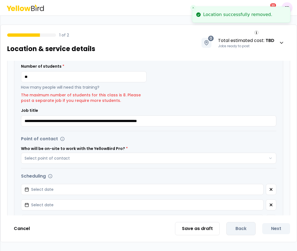
type input "**"
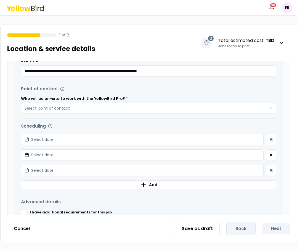
scroll to position [2845, 0]
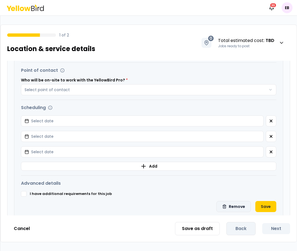
click at [232, 178] on button "Remove" at bounding box center [234, 206] width 35 height 11
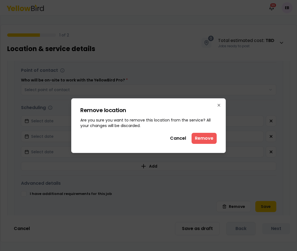
click at [209, 136] on button "Remove" at bounding box center [204, 138] width 25 height 11
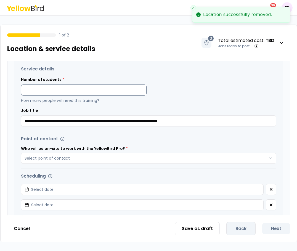
click at [86, 88] on input at bounding box center [84, 90] width 126 height 11
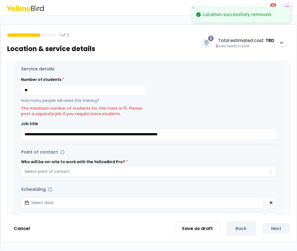
type input "**"
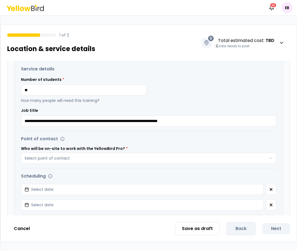
click at [292, 178] on div "Waste: Industrial, Asbestos, and Lead Training Locations * Select locations Del…" at bounding box center [149, 138] width 296 height 155
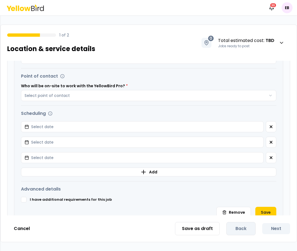
scroll to position [2949, 0]
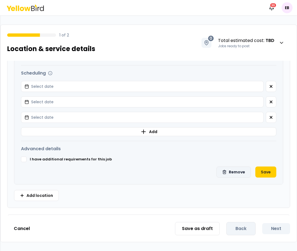
click at [225, 172] on line "button" at bounding box center [225, 172] width 0 height 1
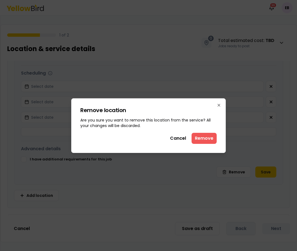
click at [206, 138] on button "Remove" at bounding box center [204, 138] width 25 height 11
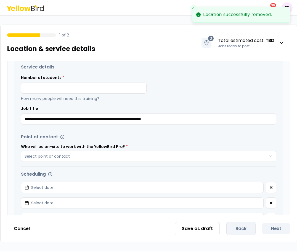
scroll to position [2915, 0]
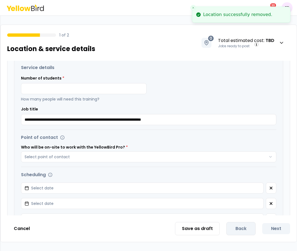
drag, startPoint x: 89, startPoint y: 101, endPoint x: 82, endPoint y: 95, distance: 9.0
click at [89, 101] on p "How many people will need this training?" at bounding box center [84, 99] width 126 height 6
click at [81, 94] on input at bounding box center [84, 88] width 126 height 11
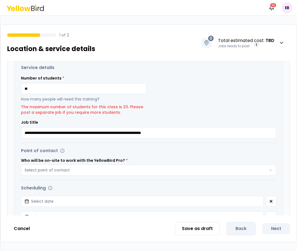
type input "**"
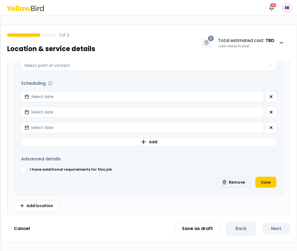
scroll to position [3008, 0]
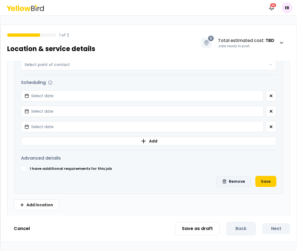
click at [237, 178] on button "Remove" at bounding box center [234, 181] width 35 height 11
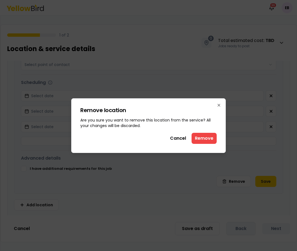
click at [204, 140] on button "Remove" at bounding box center [204, 138] width 25 height 11
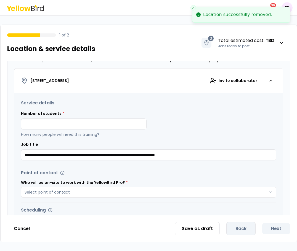
scroll to position [2926, 0]
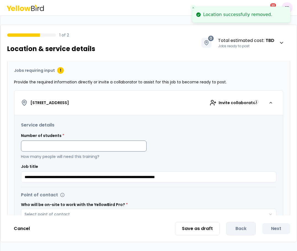
click at [40, 142] on input at bounding box center [84, 146] width 126 height 11
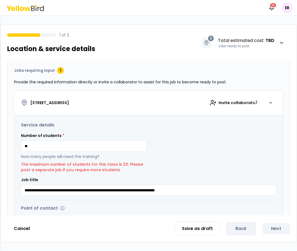
type input "**"
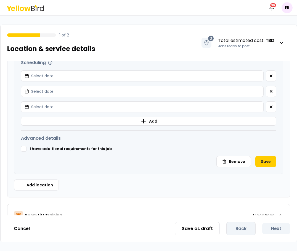
scroll to position [3118, 0]
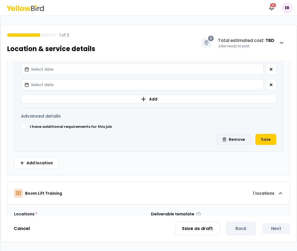
click at [238, 137] on button "Remove" at bounding box center [234, 139] width 35 height 11
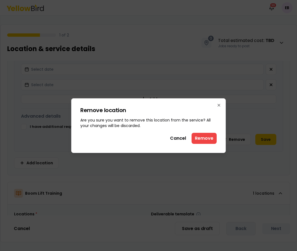
click at [199, 143] on button "Remove" at bounding box center [204, 138] width 25 height 11
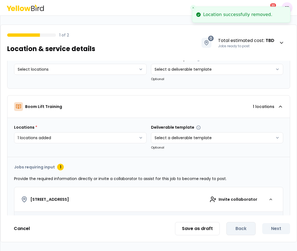
scroll to position [2979, 0]
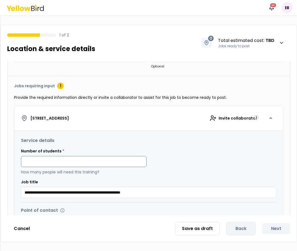
click at [40, 159] on input at bounding box center [84, 161] width 126 height 11
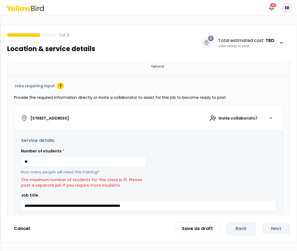
type input "**"
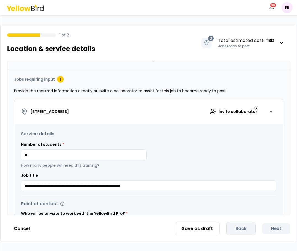
scroll to position [2991, 0]
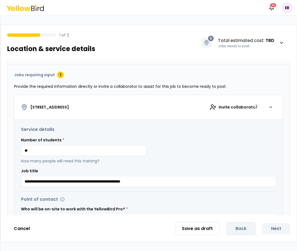
click at [293, 178] on div "Waste: Industrial, Asbestos, and Lead Training Locations * Select locations Del…" at bounding box center [149, 138] width 296 height 155
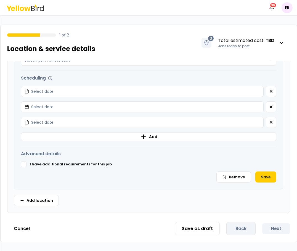
scroll to position [3175, 0]
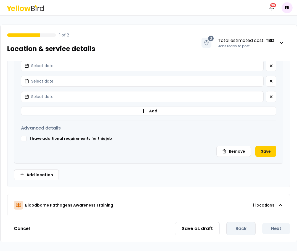
click at [231, 143] on div "**********" at bounding box center [148, 49] width 269 height 228
click at [237, 156] on button "Remove" at bounding box center [234, 151] width 35 height 11
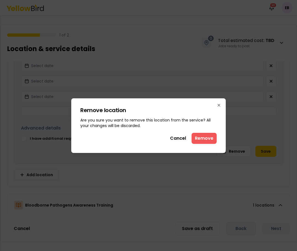
drag, startPoint x: 213, startPoint y: 137, endPoint x: 217, endPoint y: 141, distance: 5.3
click at [213, 137] on button "Remove" at bounding box center [204, 138] width 25 height 11
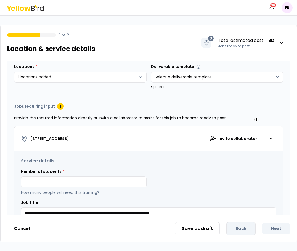
scroll to position [3053, 0]
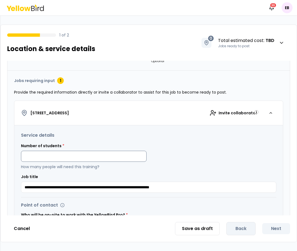
drag, startPoint x: 125, startPoint y: 150, endPoint x: 123, endPoint y: 154, distance: 3.8
click at [123, 154] on div "Number of students * How many people will need this training?" at bounding box center [84, 156] width 126 height 27
click at [122, 154] on input at bounding box center [84, 156] width 126 height 11
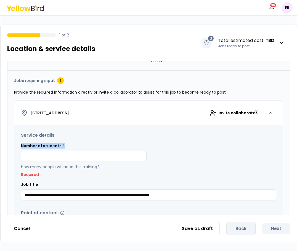
click at [30, 149] on div "Number of students * How many people will need this training? Required" at bounding box center [84, 160] width 126 height 34
click at [43, 161] on input at bounding box center [84, 156] width 126 height 11
click at [94, 158] on input at bounding box center [84, 156] width 126 height 11
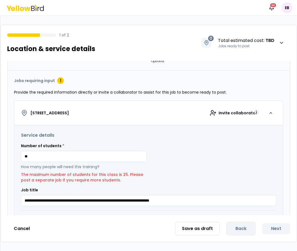
type input "**"
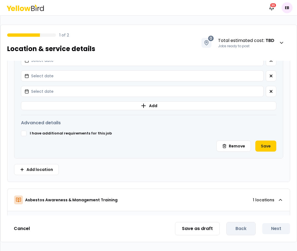
scroll to position [3252, 0]
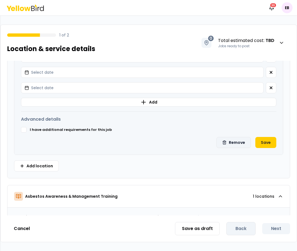
click at [229, 142] on button "Remove" at bounding box center [234, 142] width 35 height 11
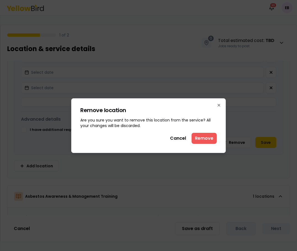
click at [203, 138] on button "Remove" at bounding box center [204, 138] width 25 height 11
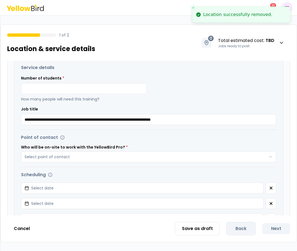
scroll to position [3142, 0]
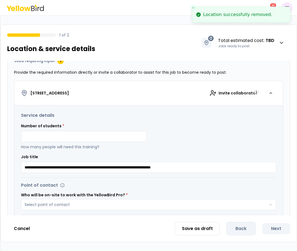
click at [71, 127] on div "Number of students * How many people will need this training?" at bounding box center [84, 136] width 126 height 27
click at [77, 136] on input at bounding box center [84, 136] width 126 height 11
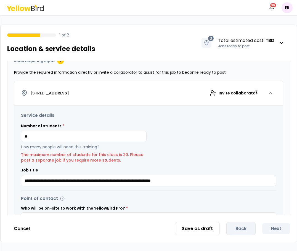
type input "**"
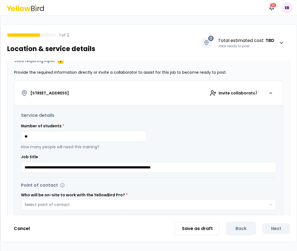
click at [211, 114] on h3 "Service details" at bounding box center [149, 115] width 256 height 7
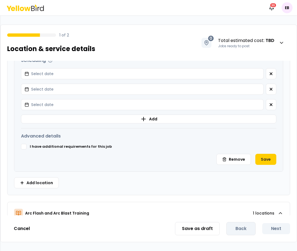
scroll to position [3307, 0]
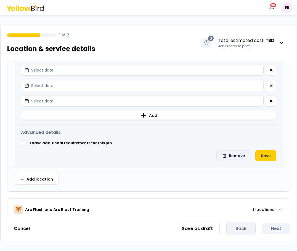
click at [223, 154] on button "Remove" at bounding box center [234, 155] width 35 height 11
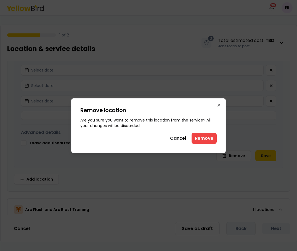
drag, startPoint x: 210, startPoint y: 139, endPoint x: 220, endPoint y: 163, distance: 26.7
click at [209, 139] on button "Remove" at bounding box center [204, 138] width 25 height 11
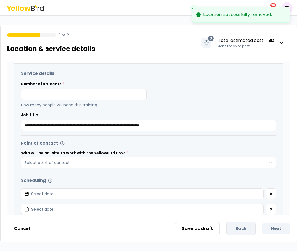
scroll to position [3226, 0]
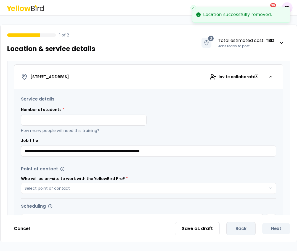
click at [48, 113] on div "Number of students * How many people will need this training?" at bounding box center [84, 120] width 126 height 27
click at [52, 119] on input at bounding box center [84, 120] width 126 height 11
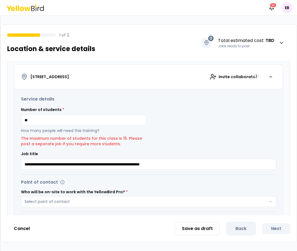
type input "**"
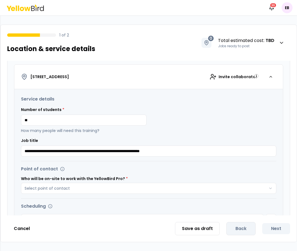
click at [182, 106] on div "**********" at bounding box center [149, 126] width 256 height 61
drag, startPoint x: 106, startPoint y: 123, endPoint x: 103, endPoint y: 121, distance: 3.7
click at [103, 122] on input "**" at bounding box center [84, 120] width 126 height 11
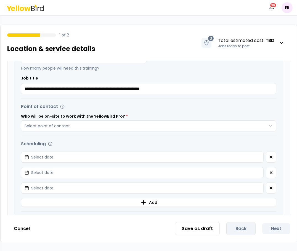
scroll to position [3322, 0]
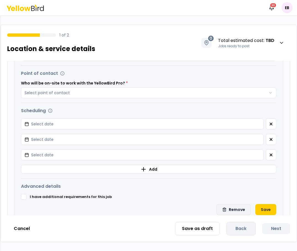
click at [225, 178] on button "Remove" at bounding box center [234, 209] width 35 height 11
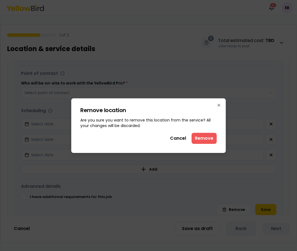
click at [201, 136] on button "Remove" at bounding box center [204, 138] width 25 height 11
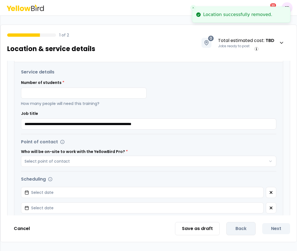
click at [100, 87] on div "Number of students * How many people will need this training?" at bounding box center [84, 93] width 126 height 27
click at [99, 98] on input at bounding box center [84, 93] width 126 height 11
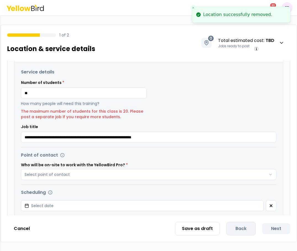
type input "**"
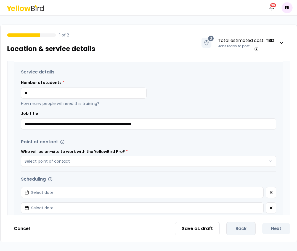
click at [249, 103] on div "Number of students * ** How many people will need this training?" at bounding box center [149, 93] width 256 height 27
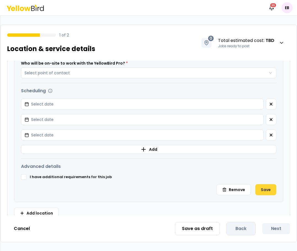
scroll to position [3414, 0]
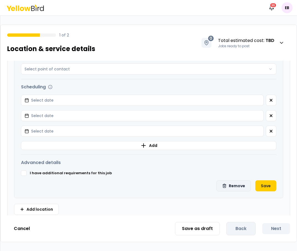
click at [236, 178] on button "Remove" at bounding box center [234, 185] width 35 height 11
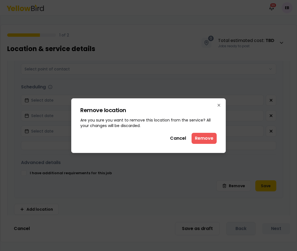
click at [204, 138] on button "Remove" at bounding box center [204, 138] width 25 height 11
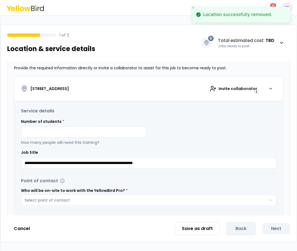
scroll to position [3337, 0]
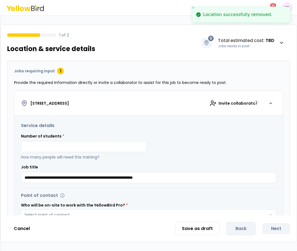
click at [94, 141] on div "Number of students * How many people will need this training?" at bounding box center [84, 146] width 126 height 27
drag, startPoint x: 94, startPoint y: 141, endPoint x: 94, endPoint y: 145, distance: 3.6
click at [94, 144] on input at bounding box center [84, 146] width 126 height 11
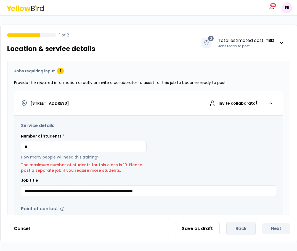
type input "**"
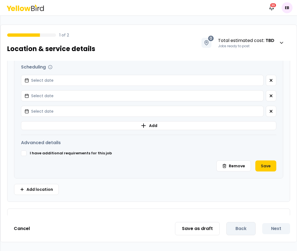
scroll to position [3532, 0]
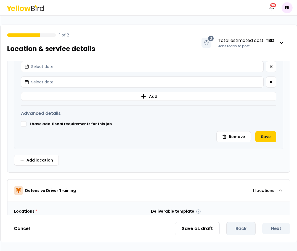
click at [231, 129] on div "**********" at bounding box center [148, 35] width 269 height 228
click at [237, 135] on button "Remove" at bounding box center [234, 136] width 35 height 11
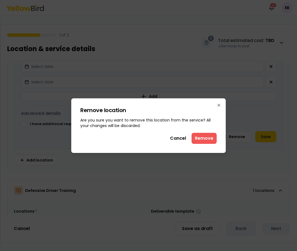
click at [208, 141] on button "Remove" at bounding box center [204, 138] width 25 height 11
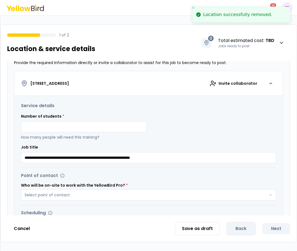
scroll to position [3414, 0]
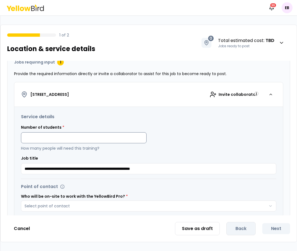
click at [94, 133] on input at bounding box center [84, 137] width 126 height 11
click at [120, 143] on input "**" at bounding box center [84, 137] width 126 height 11
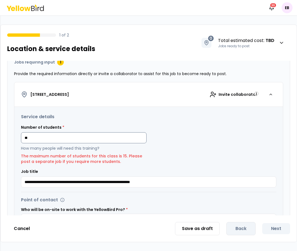
type input "*"
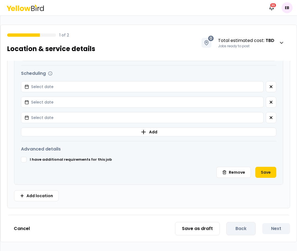
scroll to position [3591, 0]
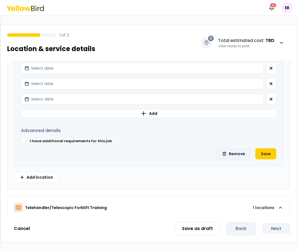
click at [217, 150] on button "Remove" at bounding box center [234, 153] width 35 height 11
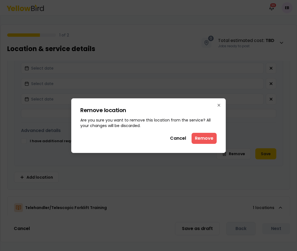
click at [202, 134] on button "Remove" at bounding box center [204, 138] width 25 height 11
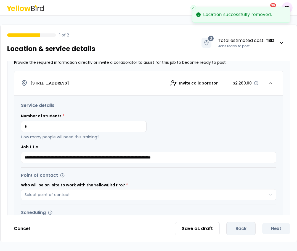
scroll to position [3484, 0]
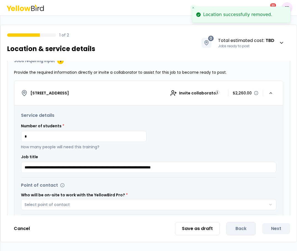
drag, startPoint x: 13, startPoint y: 133, endPoint x: 6, endPoint y: 132, distance: 7.0
click at [6, 132] on div "Waste: Industrial, Asbestos, and Lead Training Locations * Select locations Del…" at bounding box center [149, 138] width 296 height 155
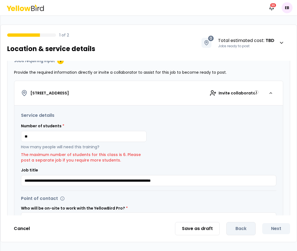
type input "**"
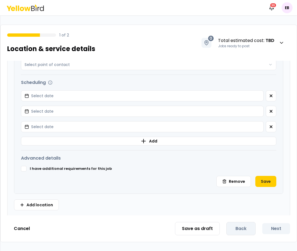
scroll to position [3626, 0]
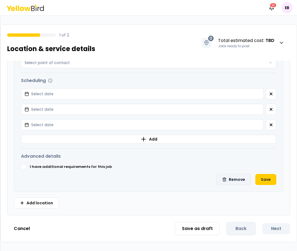
click at [233, 178] on button "Remove" at bounding box center [234, 179] width 35 height 11
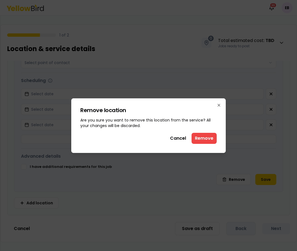
click at [206, 138] on button "Remove" at bounding box center [204, 138] width 25 height 11
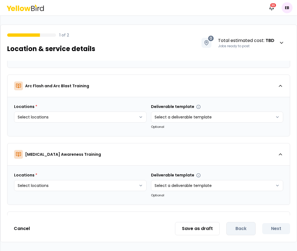
scroll to position [3320, 0]
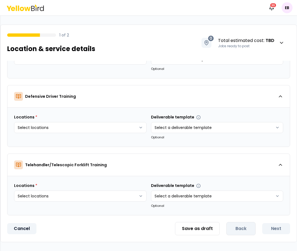
click at [18, 178] on button "Cancel" at bounding box center [21, 228] width 29 height 11
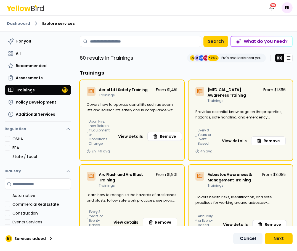
click at [251, 178] on button "Cancel" at bounding box center [247, 238] width 29 height 11
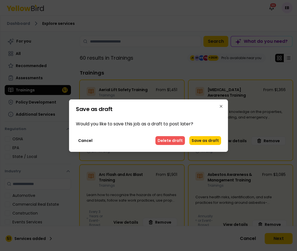
click at [175, 144] on button "Delete draft" at bounding box center [171, 140] width 30 height 9
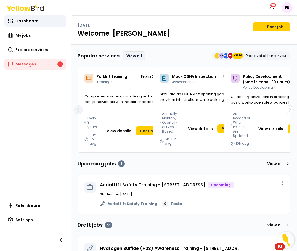
click at [136, 56] on link "View all" at bounding box center [134, 55] width 23 height 9
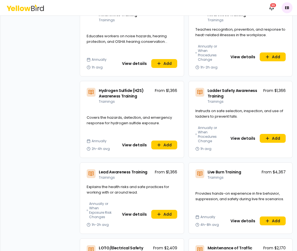
scroll to position [1139, 0]
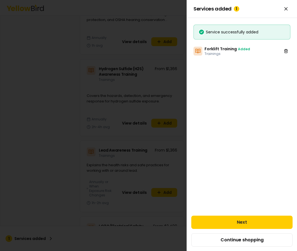
click at [157, 158] on div at bounding box center [148, 125] width 297 height 251
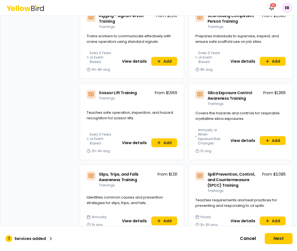
scroll to position [2052, 0]
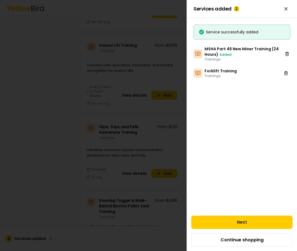
drag, startPoint x: 142, startPoint y: 107, endPoint x: 173, endPoint y: 120, distance: 33.7
click at [142, 110] on div at bounding box center [148, 125] width 297 height 251
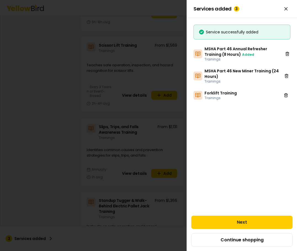
click at [158, 98] on div at bounding box center [148, 125] width 297 height 251
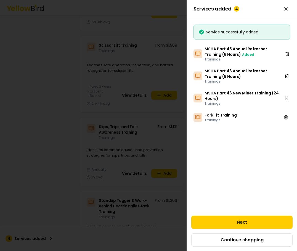
click at [136, 112] on div at bounding box center [148, 125] width 297 height 251
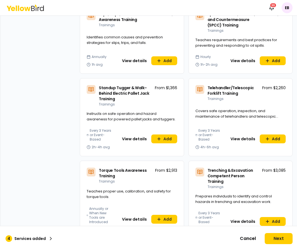
scroll to position [2169, 0]
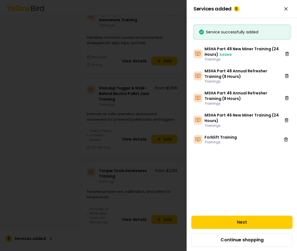
click at [48, 117] on div at bounding box center [148, 125] width 297 height 251
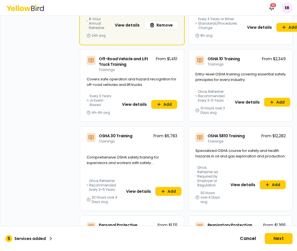
scroll to position [1321, 0]
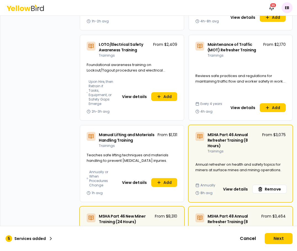
drag, startPoint x: 294, startPoint y: 169, endPoint x: 56, endPoint y: 76, distance: 255.6
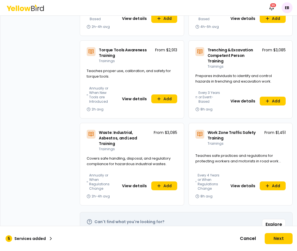
scroll to position [2538, 0]
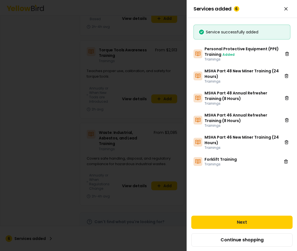
click at [64, 122] on div at bounding box center [148, 125] width 297 height 251
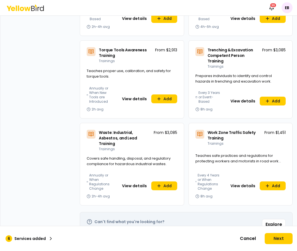
scroll to position [3256, 0]
click at [266, 178] on icon at bounding box center [268, 186] width 4 height 4
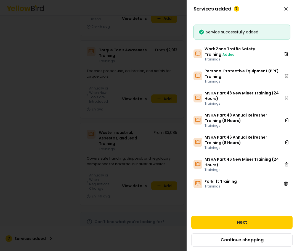
click at [80, 76] on div at bounding box center [148, 125] width 297 height 251
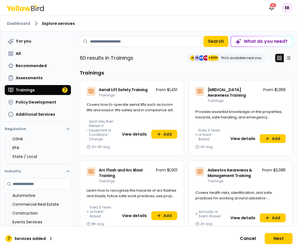
scroll to position [2403, 0]
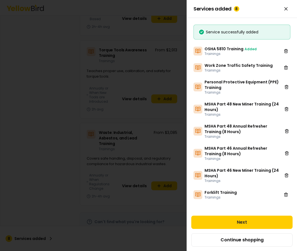
click at [59, 98] on div at bounding box center [148, 125] width 297 height 251
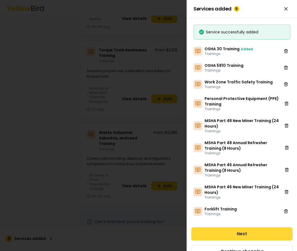
click at [252, 178] on button "Next" at bounding box center [241, 233] width 101 height 13
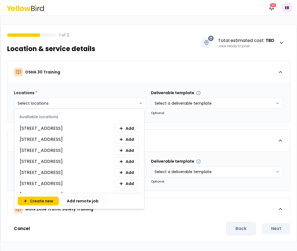
click at [106, 105] on html "Notifications 30 EB 1 of 2 Location & service details 0 Total estimated cost : …" at bounding box center [148, 125] width 297 height 251
click at [122, 132] on button "Add" at bounding box center [126, 128] width 24 height 9
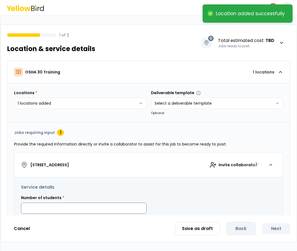
click at [89, 178] on input at bounding box center [84, 208] width 126 height 11
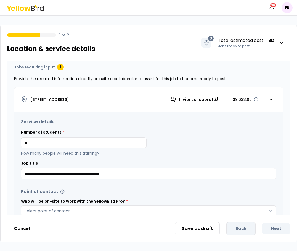
scroll to position [67, 0]
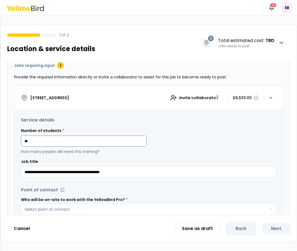
click at [43, 136] on input "**" at bounding box center [84, 141] width 126 height 11
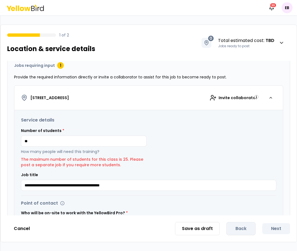
type input "**"
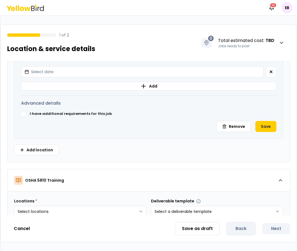
scroll to position [269, 0]
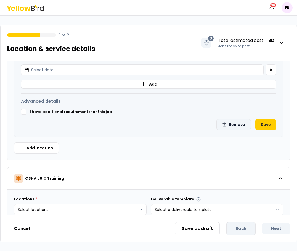
click at [233, 124] on button "Remove" at bounding box center [234, 124] width 35 height 11
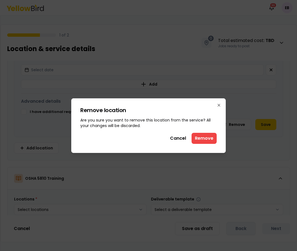
click at [197, 148] on div "Remove location This action will remove the location from the service. Are you …" at bounding box center [148, 125] width 155 height 55
click at [198, 142] on button "Remove" at bounding box center [204, 138] width 25 height 11
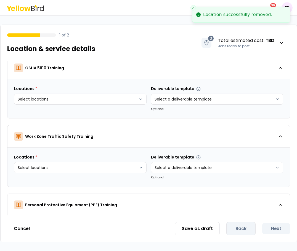
scroll to position [0, 0]
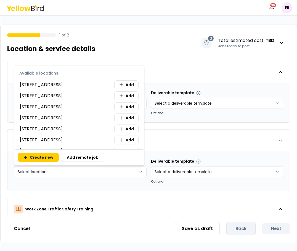
click at [114, 172] on html "Notifications 30 EB 1 of 2 Location & service details 0 Total estimated cost : …" at bounding box center [148, 125] width 297 height 251
click at [127, 84] on span "Add" at bounding box center [130, 85] width 8 height 6
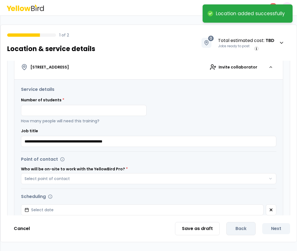
scroll to position [184, 0]
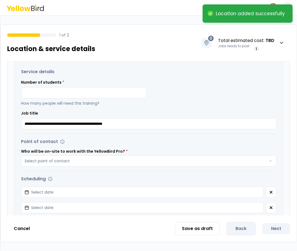
drag, startPoint x: 296, startPoint y: 80, endPoint x: 298, endPoint y: 109, distance: 28.8
click at [297, 109] on html "**********" at bounding box center [148, 125] width 297 height 251
click at [103, 92] on input at bounding box center [84, 92] width 126 height 11
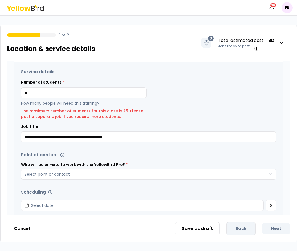
type input "**"
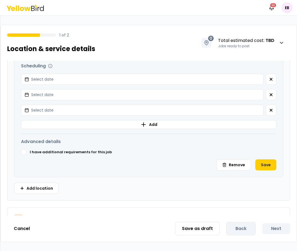
scroll to position [308, 0]
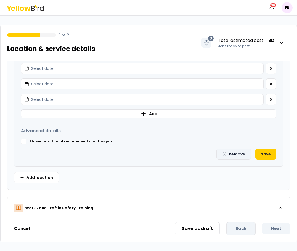
click at [228, 153] on button "Remove" at bounding box center [234, 154] width 35 height 11
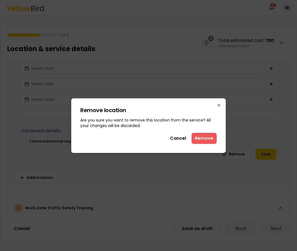
click at [210, 136] on button "Remove" at bounding box center [204, 138] width 25 height 11
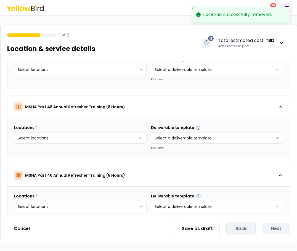
click at [120, 142] on html "Location successfully removed. Notifications 30 EB 1 of 2 Location & service de…" at bounding box center [148, 125] width 297 height 251
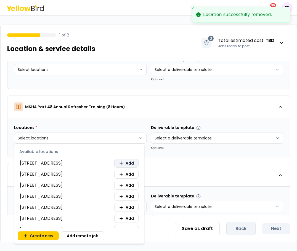
click at [120, 165] on button "Add" at bounding box center [126, 163] width 24 height 9
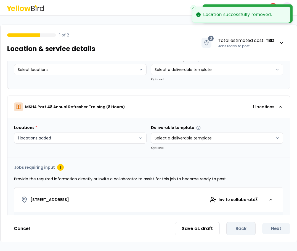
drag, startPoint x: 133, startPoint y: 108, endPoint x: 128, endPoint y: 143, distance: 35.1
click at [133, 109] on html "Location added successfully Location successfully removed. Notifications 30 EB …" at bounding box center [148, 125] width 297 height 251
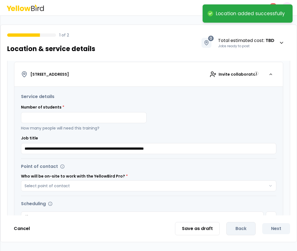
scroll to position [430, 0]
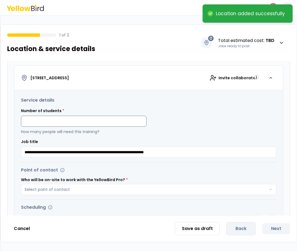
click at [62, 122] on input at bounding box center [84, 121] width 126 height 11
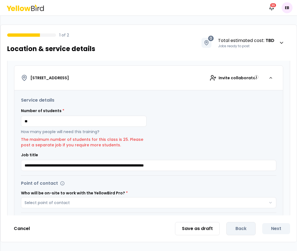
type input "**"
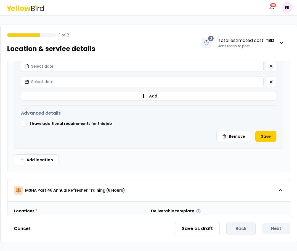
scroll to position [600, 0]
click at [228, 137] on button "Remove" at bounding box center [234, 136] width 35 height 11
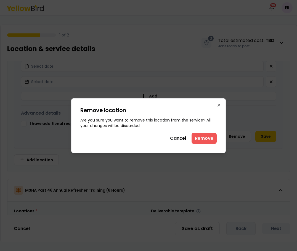
click at [205, 135] on button "Remove" at bounding box center [204, 138] width 25 height 11
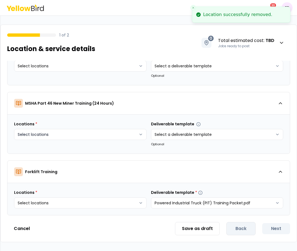
click at [85, 133] on html "Location successfully removed. Notifications 30 EB 1 of 2 Location & service de…" at bounding box center [148, 125] width 297 height 251
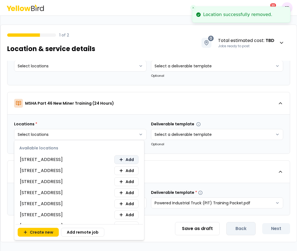
drag, startPoint x: 125, startPoint y: 159, endPoint x: 119, endPoint y: 164, distance: 7.6
click at [126, 158] on span "Add" at bounding box center [130, 160] width 8 height 6
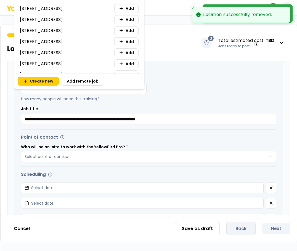
click at [175, 146] on html "Location added successfully Location successfully removed. Notifications 30 EB …" at bounding box center [148, 125] width 297 height 251
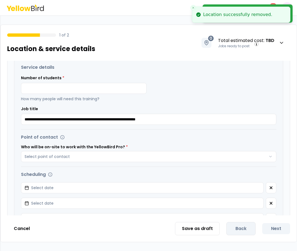
drag, startPoint x: 297, startPoint y: 165, endPoint x: 293, endPoint y: 160, distance: 6.3
click at [293, 160] on div "1 of 2 Location & service details 0 Total estimated cost : TBD Jobs ready to po…" at bounding box center [148, 134] width 297 height 218
click at [120, 93] on input at bounding box center [84, 88] width 126 height 11
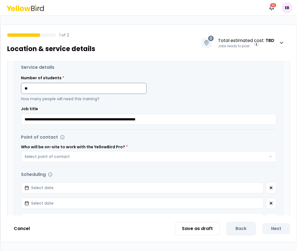
click at [52, 89] on input "**" at bounding box center [84, 88] width 126 height 11
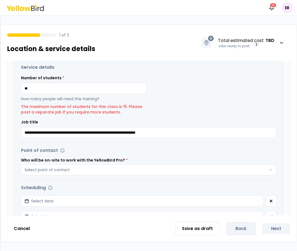
type input "**"
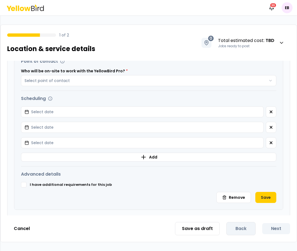
scroll to position [683, 0]
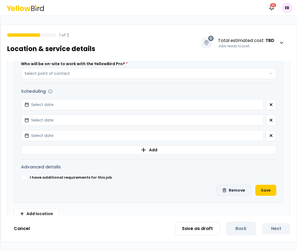
click at [239, 178] on button "Remove" at bounding box center [234, 190] width 35 height 11
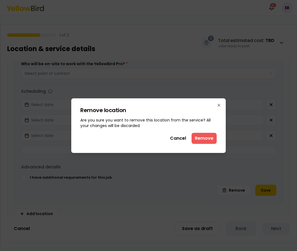
click at [213, 141] on button "Remove" at bounding box center [204, 138] width 25 height 11
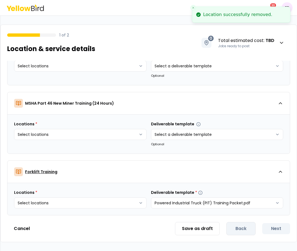
scroll to position [448, 0]
click at [86, 139] on html "Location successfully removed. Notifications 30 EB 1 of 2 Location & service de…" at bounding box center [148, 125] width 297 height 251
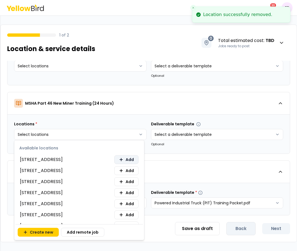
click at [127, 156] on button "Add" at bounding box center [126, 159] width 24 height 9
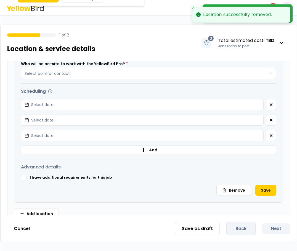
click at [295, 64] on html "Location added successfully Location successfully removed. Notifications 30 EB …" at bounding box center [148, 125] width 297 height 251
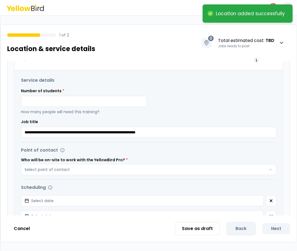
scroll to position [583, 0]
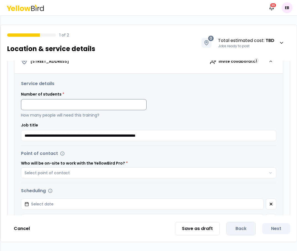
click at [33, 106] on input at bounding box center [84, 104] width 126 height 11
click at [54, 104] on input "**" at bounding box center [84, 104] width 126 height 11
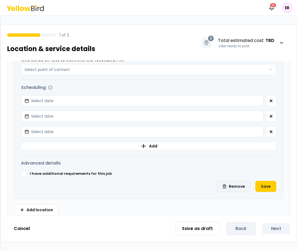
type input "***"
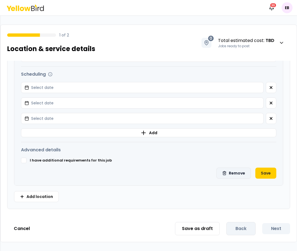
click at [231, 178] on button "Remove" at bounding box center [234, 173] width 35 height 11
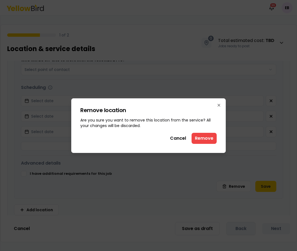
click at [211, 138] on button "Remove" at bounding box center [204, 138] width 25 height 11
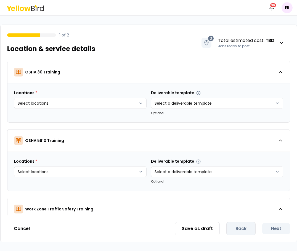
scroll to position [448, 0]
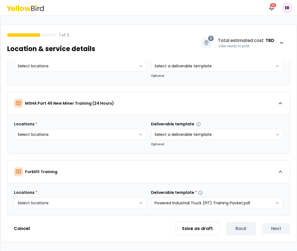
click at [94, 178] on html "Notifications 30 EB 1 of 2 Location & service details 0 Total estimated cost : …" at bounding box center [148, 125] width 297 height 251
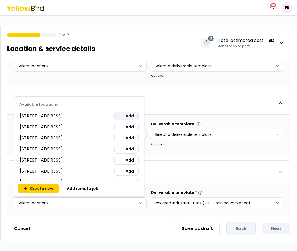
click at [129, 117] on span "Add" at bounding box center [130, 116] width 8 height 6
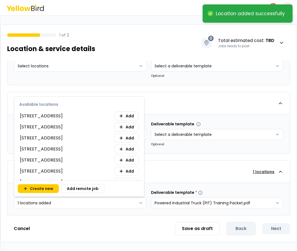
drag, startPoint x: 226, startPoint y: 169, endPoint x: 230, endPoint y: 174, distance: 5.7
click at [226, 169] on html "Location added successfully Notifications 30 EB 1 of 2 Location & service detai…" at bounding box center [148, 125] width 297 height 251
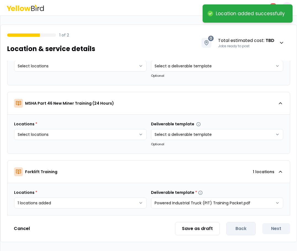
scroll to position [755, 0]
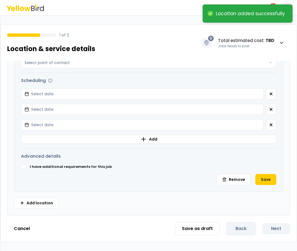
click at [295, 178] on div "1 of 2 Location & service details 0 Total estimated cost : TBD Jobs ready to po…" at bounding box center [148, 134] width 297 height 218
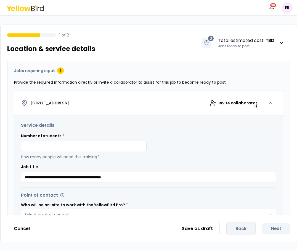
scroll to position [600, 0]
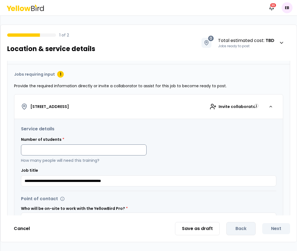
click at [86, 148] on input at bounding box center [84, 150] width 126 height 11
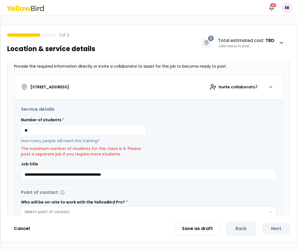
scroll to position [603, 0]
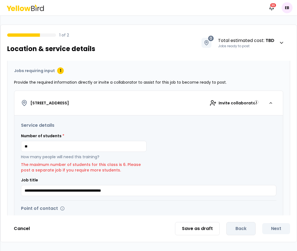
drag, startPoint x: 62, startPoint y: 145, endPoint x: -14, endPoint y: 147, distance: 75.7
click at [0, 147] on html "Notifications 30 EB 1 of 2 Location & service details 0 Total estimated cost : …" at bounding box center [148, 125] width 297 height 251
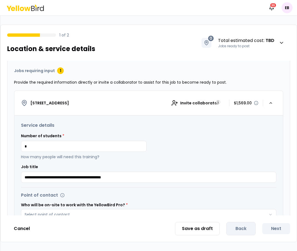
type input "*"
click at [220, 135] on div "Number of students * * How many people will need this training?" at bounding box center [149, 146] width 256 height 27
drag, startPoint x: 254, startPoint y: 103, endPoint x: 236, endPoint y: 94, distance: 19.8
click at [239, 94] on button "[STREET_ADDRESS] collaborator $1,569.00" at bounding box center [148, 103] width 269 height 25
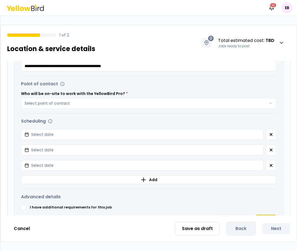
scroll to position [755, 0]
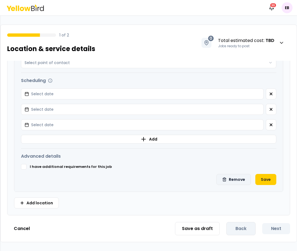
click at [225, 178] on button "Remove" at bounding box center [234, 179] width 35 height 11
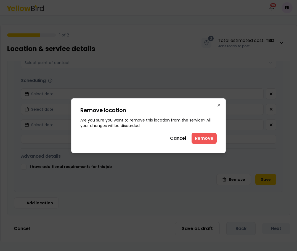
click at [204, 137] on button "Remove" at bounding box center [204, 138] width 25 height 11
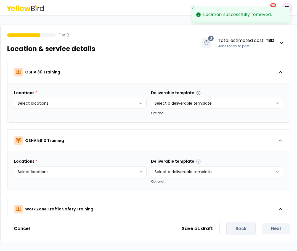
scroll to position [448, 0]
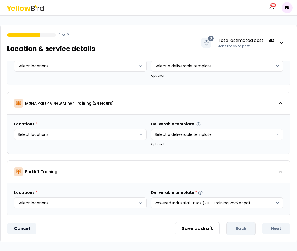
click at [23, 178] on button "Cancel" at bounding box center [21, 228] width 29 height 11
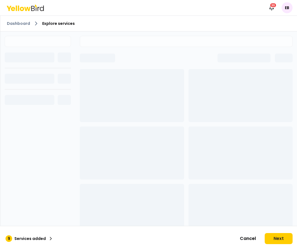
scroll to position [158, 0]
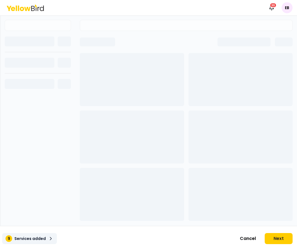
click at [23, 178] on p "Services added" at bounding box center [29, 239] width 31 height 6
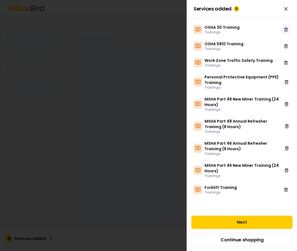
click at [285, 29] on icon at bounding box center [286, 29] width 2 height 3
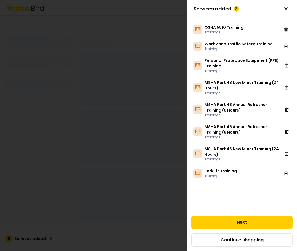
click at [285, 29] on icon at bounding box center [286, 29] width 2 height 3
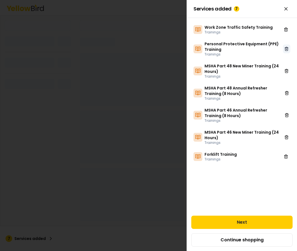
click at [285, 29] on icon at bounding box center [286, 29] width 2 height 3
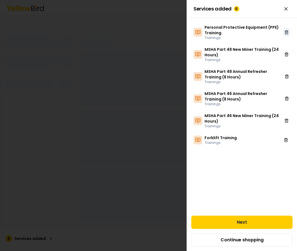
click at [285, 29] on button at bounding box center [286, 32] width 7 height 9
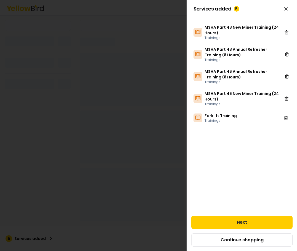
click at [285, 29] on button at bounding box center [287, 32] width 8 height 9
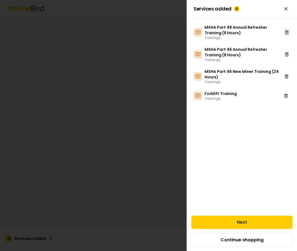
click at [285, 29] on button at bounding box center [287, 32] width 7 height 9
click at [285, 50] on button at bounding box center [287, 54] width 7 height 9
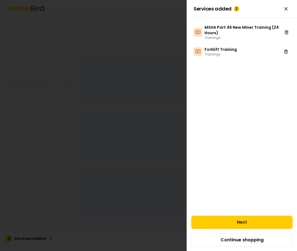
click at [285, 29] on button at bounding box center [287, 32] width 8 height 9
click at [285, 51] on icon at bounding box center [286, 52] width 2 height 3
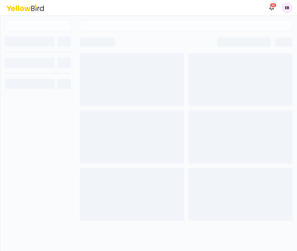
scroll to position [0, 0]
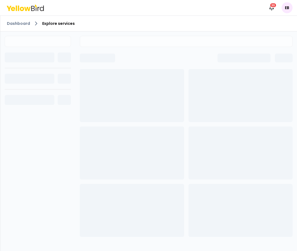
click at [53, 28] on div "Dashboard Explore services" at bounding box center [148, 24] width 297 height 16
click at [14, 26] on link "Dashboard" at bounding box center [18, 24] width 23 height 6
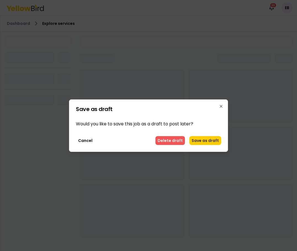
click at [175, 137] on button "Delete draft" at bounding box center [171, 140] width 30 height 9
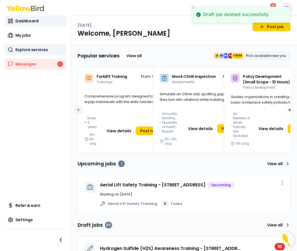
click at [43, 49] on span "Explore services" at bounding box center [31, 50] width 33 height 6
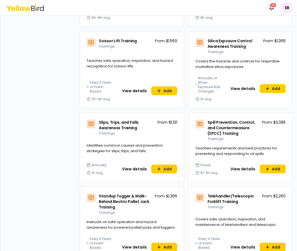
scroll to position [2074, 0]
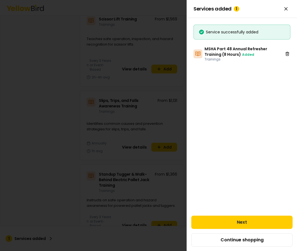
click at [91, 142] on div at bounding box center [148, 125] width 297 height 251
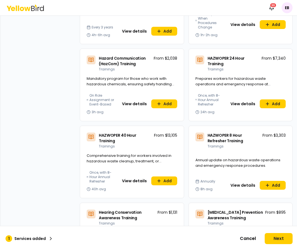
scroll to position [2464, 0]
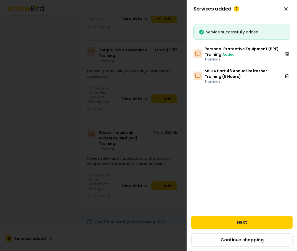
click at [72, 87] on div at bounding box center [148, 125] width 297 height 251
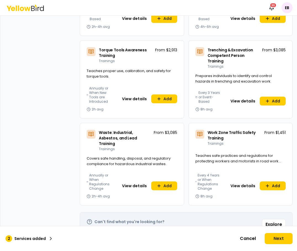
scroll to position [3256, 0]
click at [272, 189] on button "Add" at bounding box center [273, 186] width 26 height 9
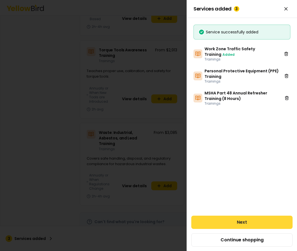
click at [261, 221] on button "Next" at bounding box center [241, 222] width 101 height 13
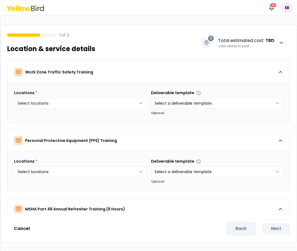
click at [25, 100] on html "Notifications 30 EB 1 of 2 Location & service details 0 Total estimated cost : …" at bounding box center [148, 125] width 297 height 251
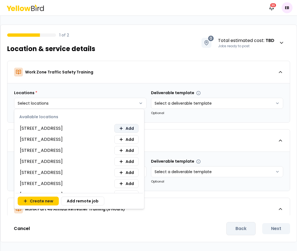
click at [114, 127] on button "Add" at bounding box center [126, 128] width 24 height 9
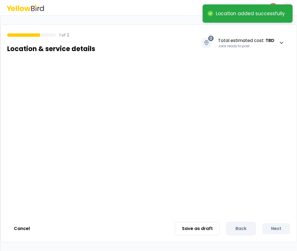
click at [108, 65] on html "Location added successfully Notifications 30 EB 1 of 2 Location & service detai…" at bounding box center [148, 125] width 297 height 251
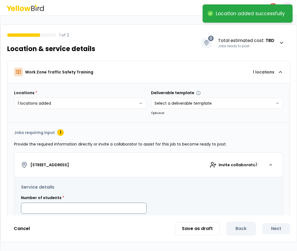
click at [80, 210] on input at bounding box center [84, 208] width 126 height 11
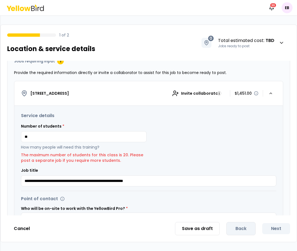
scroll to position [71, 0]
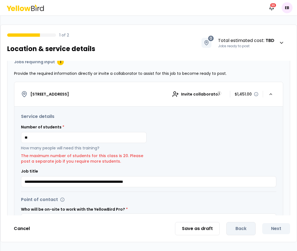
type input "**"
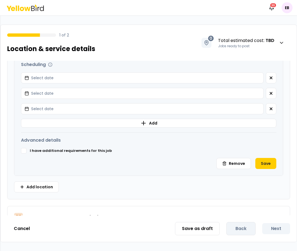
scroll to position [231, 0]
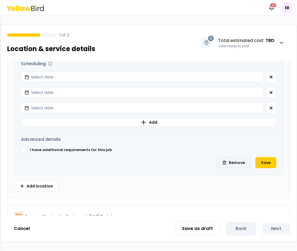
click at [232, 161] on button "Remove" at bounding box center [234, 162] width 35 height 11
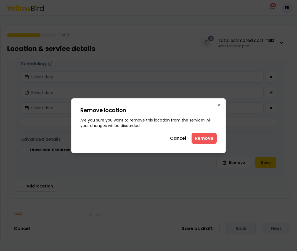
click at [205, 134] on button "Remove" at bounding box center [204, 138] width 25 height 11
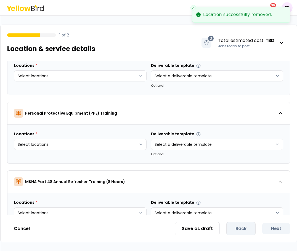
scroll to position [24, 0]
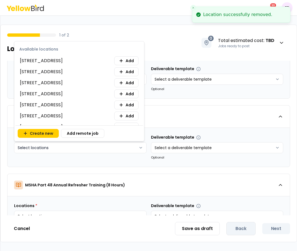
click at [124, 147] on html "Location successfully removed. Notifications 30 EB 1 of 2 Location & service de…" at bounding box center [148, 125] width 297 height 251
click at [122, 58] on button "Add" at bounding box center [126, 60] width 24 height 9
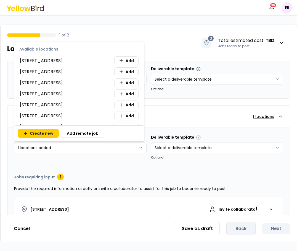
click at [195, 110] on html "**********" at bounding box center [148, 125] width 297 height 251
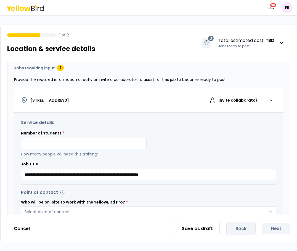
scroll to position [132, 0]
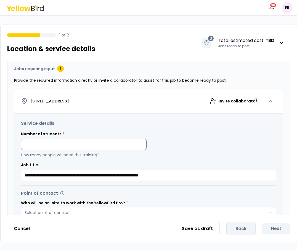
click at [104, 142] on input at bounding box center [84, 144] width 126 height 11
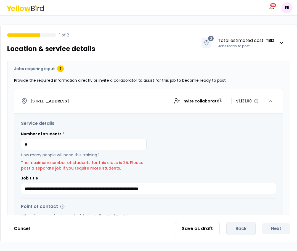
type input "**"
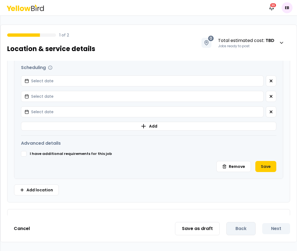
scroll to position [298, 0]
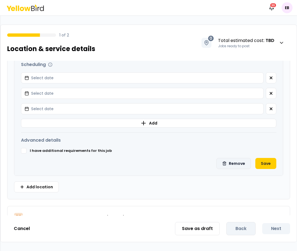
click at [238, 165] on button "Remove" at bounding box center [234, 163] width 35 height 11
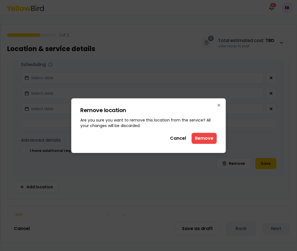
click at [207, 140] on button "Remove" at bounding box center [204, 138] width 25 height 11
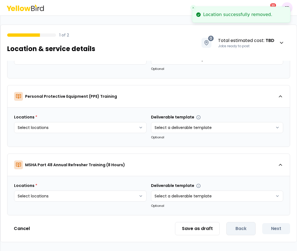
scroll to position [0, 0]
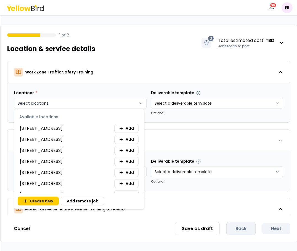
click at [63, 101] on html "Notifications 30 EB 1 of 2 Location & service details 0 Total estimated cost : …" at bounding box center [148, 125] width 297 height 251
click at [119, 132] on button "Add" at bounding box center [126, 128] width 24 height 9
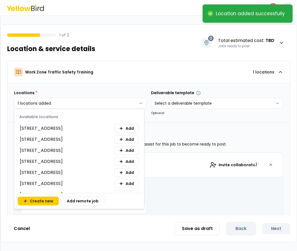
click at [129, 64] on html "**********" at bounding box center [148, 125] width 297 height 251
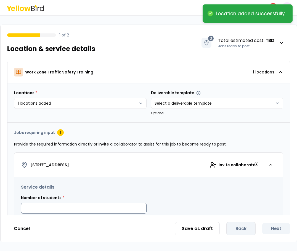
click at [39, 206] on input at bounding box center [84, 208] width 126 height 11
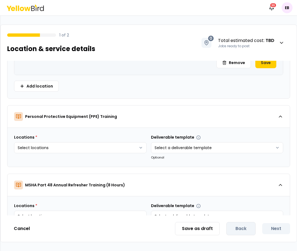
scroll to position [364, 0]
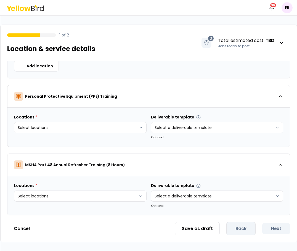
type input "**"
click at [55, 200] on html "**********" at bounding box center [148, 125] width 297 height 251
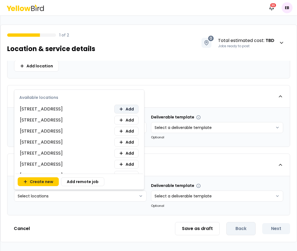
click at [115, 106] on button "Add" at bounding box center [126, 109] width 24 height 9
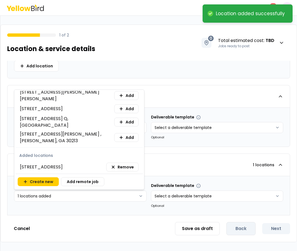
scroll to position [482, 0]
click at [137, 230] on html "**********" at bounding box center [148, 125] width 297 height 251
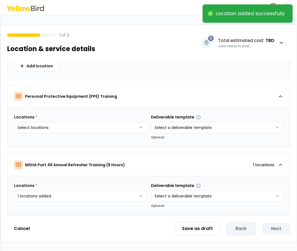
scroll to position [658, 0]
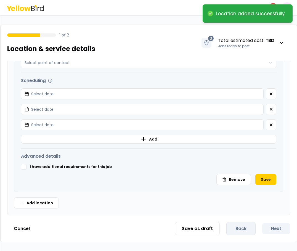
click at [297, 186] on html "**********" at bounding box center [148, 125] width 297 height 251
drag, startPoint x: 293, startPoint y: 182, endPoint x: 295, endPoint y: 165, distance: 17.4
click at [295, 165] on div "**********" at bounding box center [149, 138] width 296 height 155
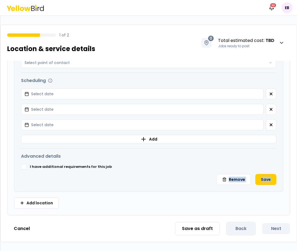
scroll to position [522, 0]
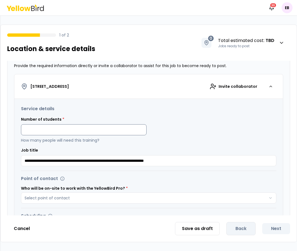
click at [59, 130] on input at bounding box center [84, 129] width 126 height 11
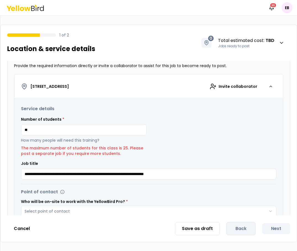
type input "**"
